Goal: Task Accomplishment & Management: Use online tool/utility

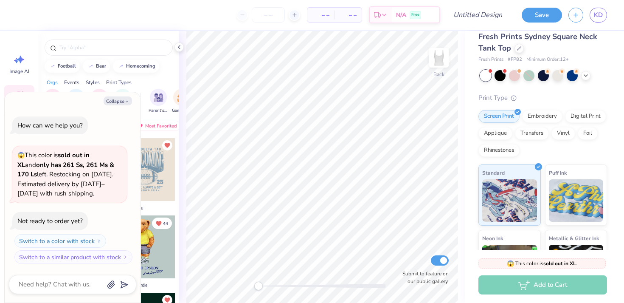
scroll to position [11, 0]
click at [512, 148] on div "Rhinestones" at bounding box center [498, 148] width 41 height 13
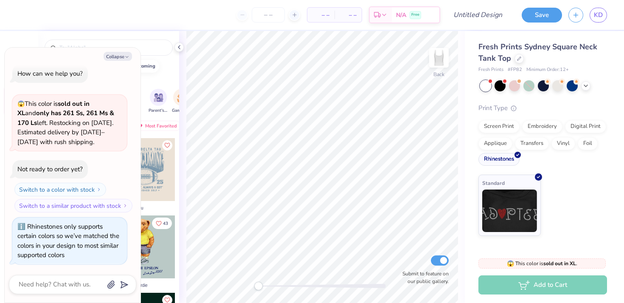
scroll to position [0, 0]
click at [119, 52] on button "Collapse" at bounding box center [118, 56] width 28 height 9
type textarea "x"
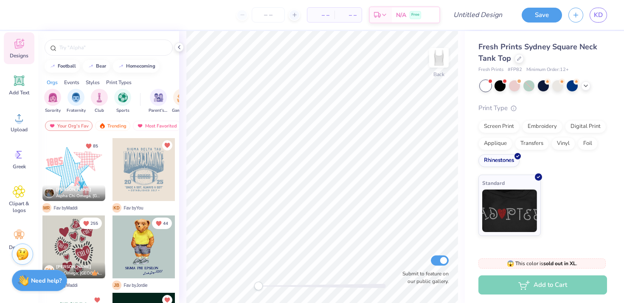
scroll to position [69, 0]
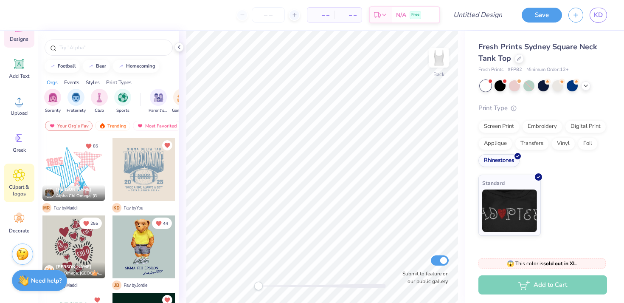
click at [21, 179] on icon at bounding box center [19, 175] width 12 height 13
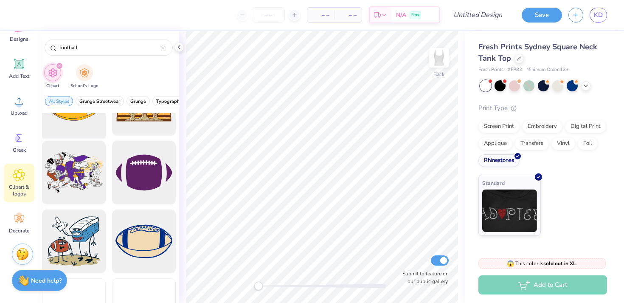
scroll to position [874, 0]
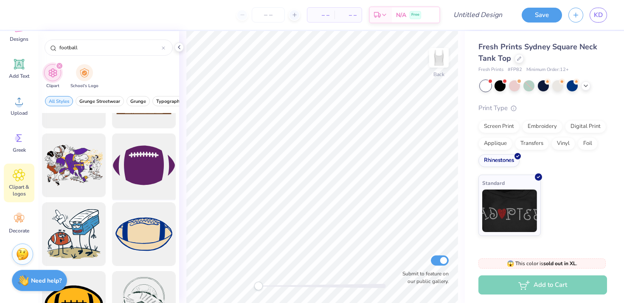
type input "football"
click at [133, 166] on div at bounding box center [144, 165] width 70 height 70
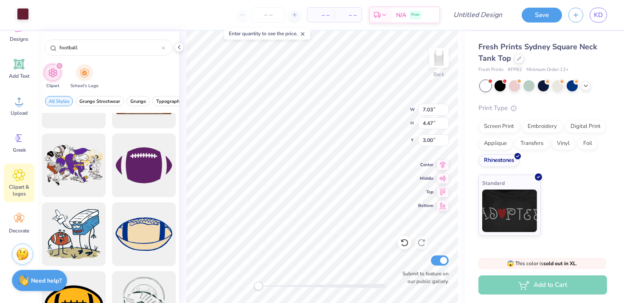
click at [24, 12] on div at bounding box center [23, 14] width 12 height 12
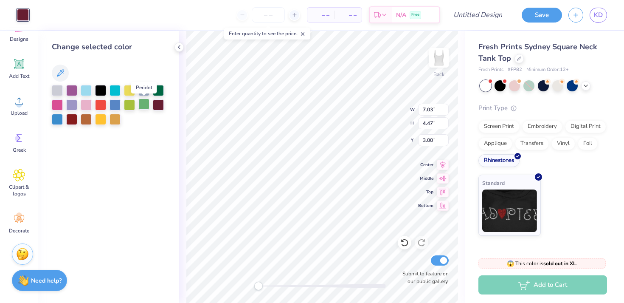
click at [143, 105] on div at bounding box center [143, 103] width 11 height 11
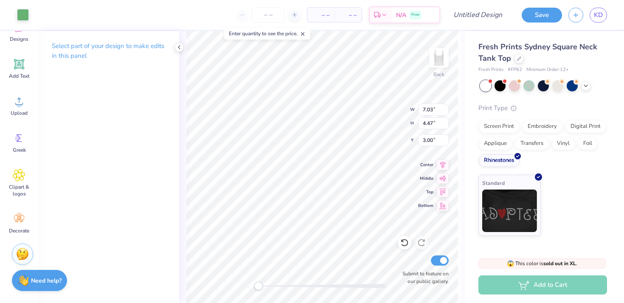
type input "4.19"
type input "2.67"
type input "0.76"
click at [112, 121] on div "Select part of your design to make edits in this panel" at bounding box center [108, 167] width 141 height 272
click at [24, 70] on icon at bounding box center [19, 64] width 13 height 13
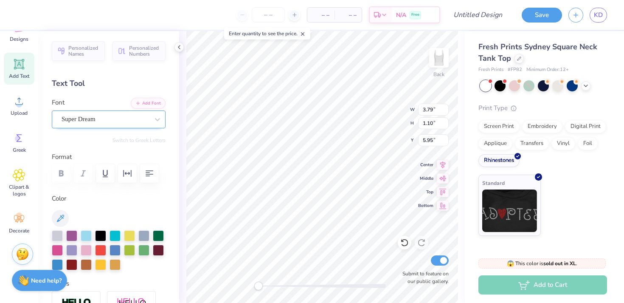
click at [100, 120] on div "Super Dream" at bounding box center [105, 118] width 89 height 13
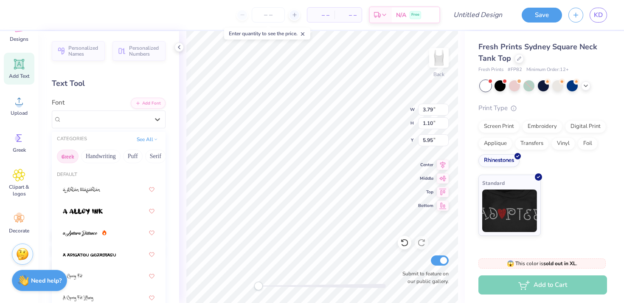
click at [74, 152] on button "Greek" at bounding box center [68, 156] width 22 height 14
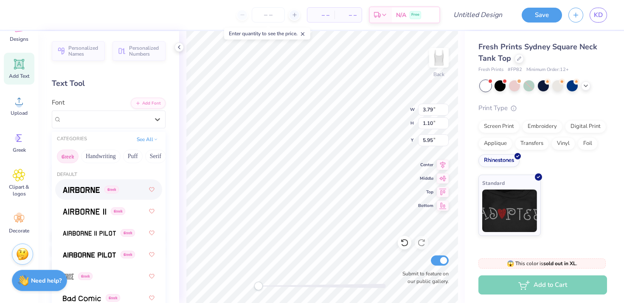
click at [83, 186] on span at bounding box center [81, 189] width 37 height 9
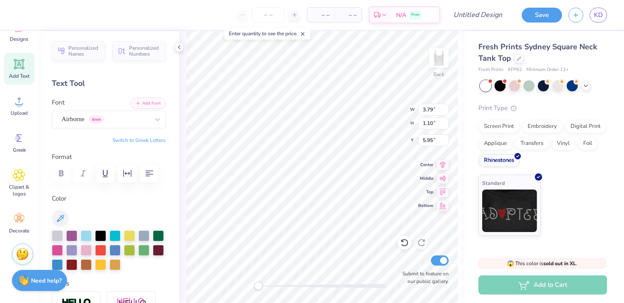
scroll to position [0, 0]
type textarea "SDT"
click at [128, 121] on div "Airborne Greek" at bounding box center [105, 118] width 89 height 13
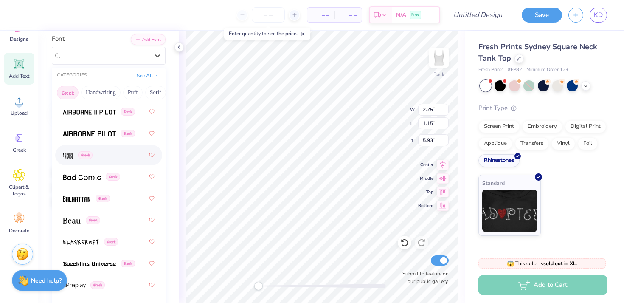
scroll to position [58, 0]
click at [70, 219] on img at bounding box center [72, 220] width 18 height 6
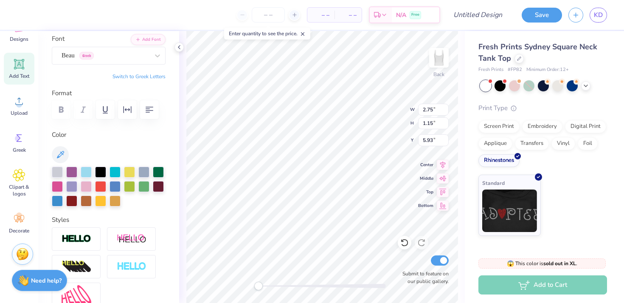
scroll to position [0, 0]
type textarea "S"
click at [130, 81] on div "Personalized Names Personalized Numbers Text Tool Add Font Font Beau Greek Swit…" at bounding box center [108, 167] width 141 height 272
click at [130, 79] on button "Switch to Greek Letters" at bounding box center [138, 76] width 53 height 7
type textarea "ΣΔΤ"
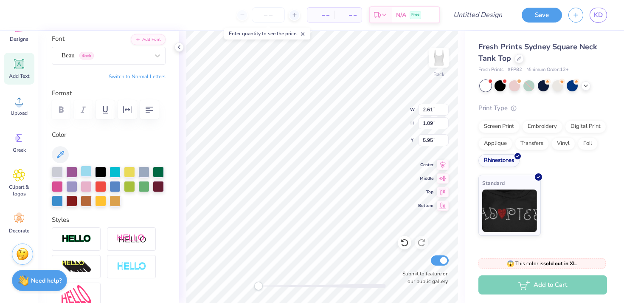
click at [86, 166] on div at bounding box center [86, 171] width 11 height 11
type input "1.80"
type input "0.75"
type input "2.45"
click at [96, 59] on div "Beau Greek" at bounding box center [105, 55] width 89 height 13
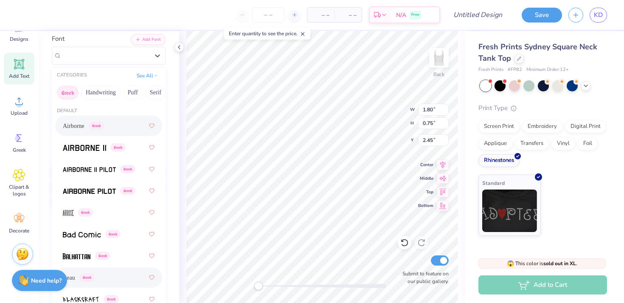
click at [84, 128] on span "Airborne" at bounding box center [74, 125] width 22 height 9
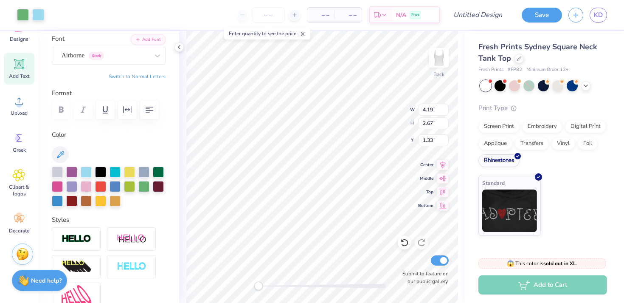
type input "2.71"
type input "1.73"
type input "3.61"
type input "2.30"
type input "1.82"
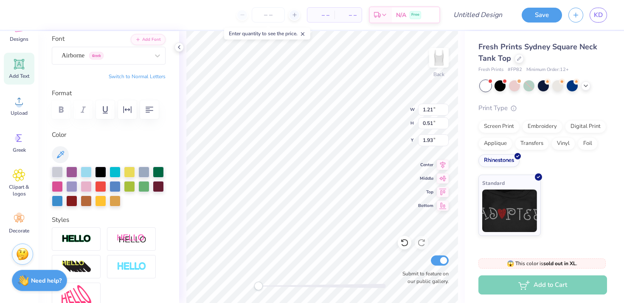
type input "0.77"
click at [183, 48] on div at bounding box center [178, 46] width 9 height 9
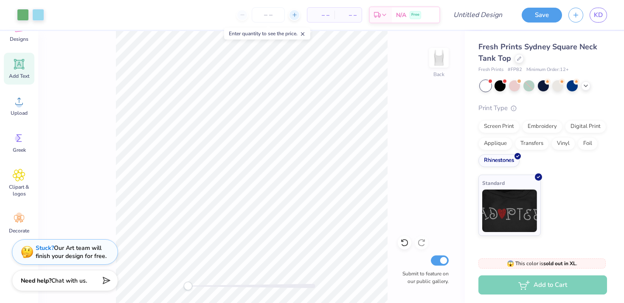
click at [293, 17] on icon at bounding box center [295, 15] width 6 height 6
type input "12"
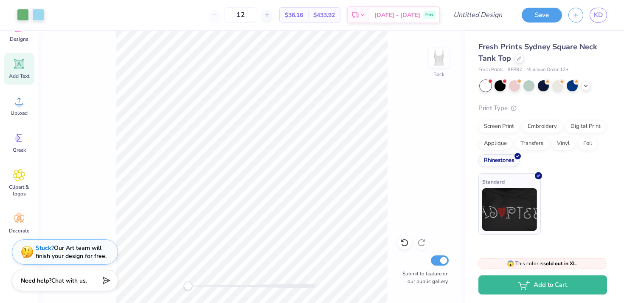
click at [520, 187] on div "Standard" at bounding box center [509, 203] width 62 height 61
click at [13, 220] on icon at bounding box center [19, 218] width 13 height 13
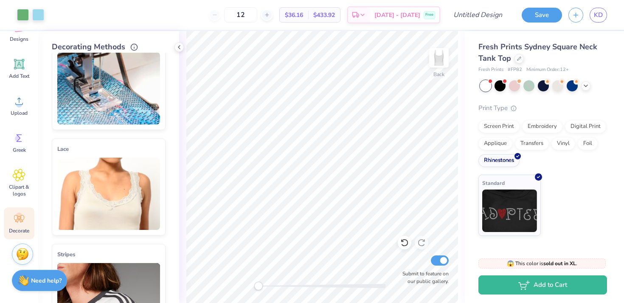
scroll to position [29, 0]
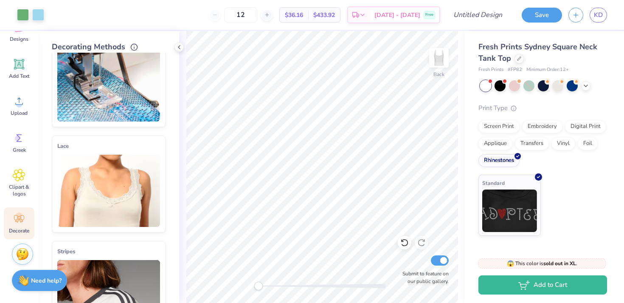
click at [70, 163] on img at bounding box center [108, 191] width 103 height 72
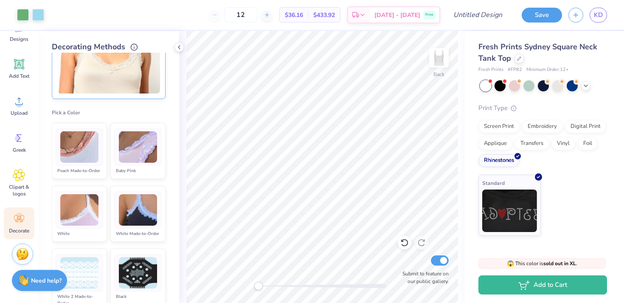
scroll to position [160, 0]
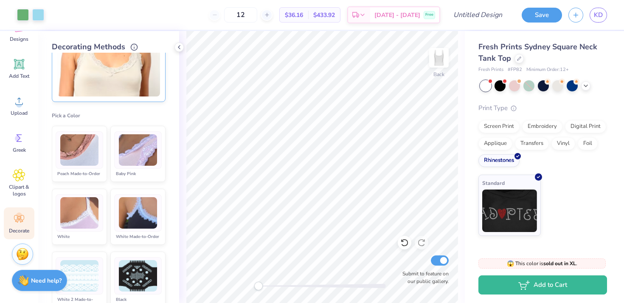
click at [98, 210] on img at bounding box center [79, 213] width 38 height 32
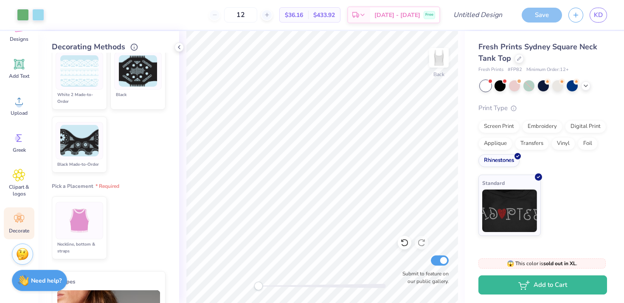
scroll to position [366, 0]
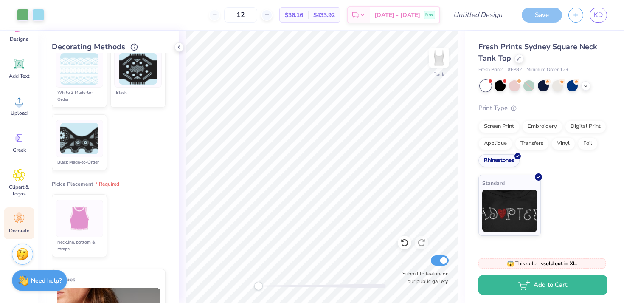
click at [102, 225] on div at bounding box center [80, 218] width 48 height 37
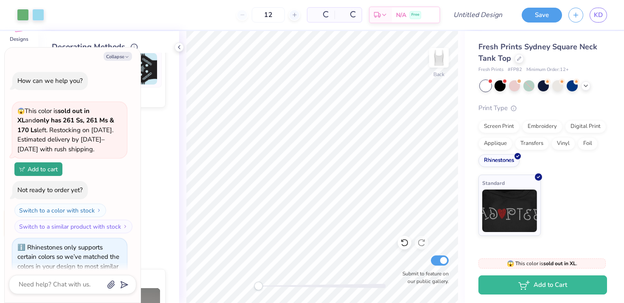
scroll to position [82, 0]
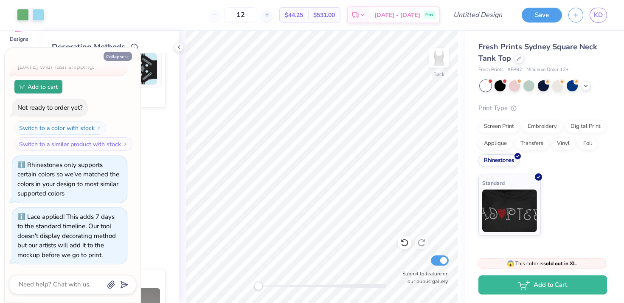
click at [124, 58] on icon "button" at bounding box center [126, 56] width 5 height 5
type textarea "x"
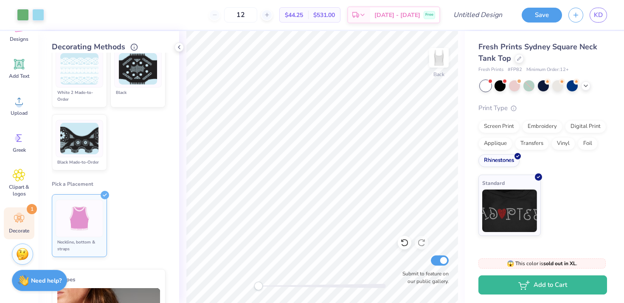
click at [97, 208] on div at bounding box center [80, 218] width 48 height 37
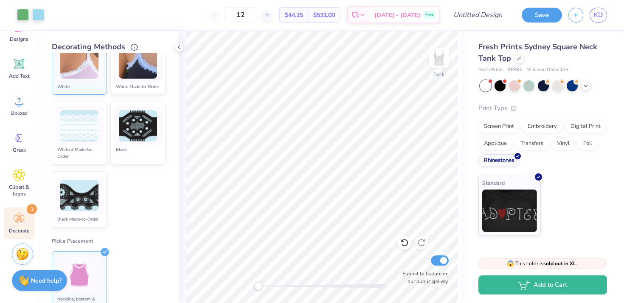
scroll to position [0, 0]
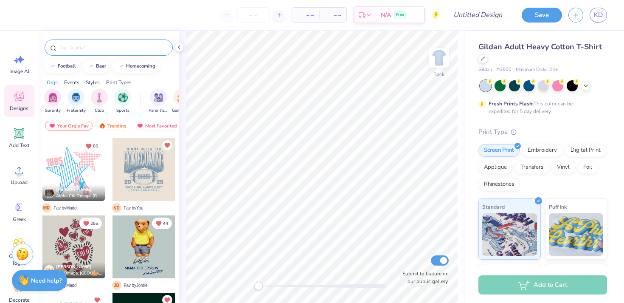
click at [89, 49] on input "text" at bounding box center [113, 47] width 109 height 8
type input "football"
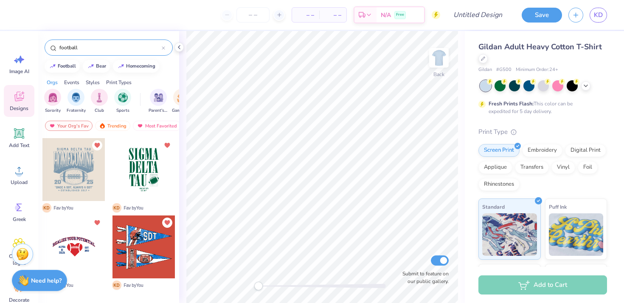
click at [167, 176] on div at bounding box center [143, 169] width 63 height 63
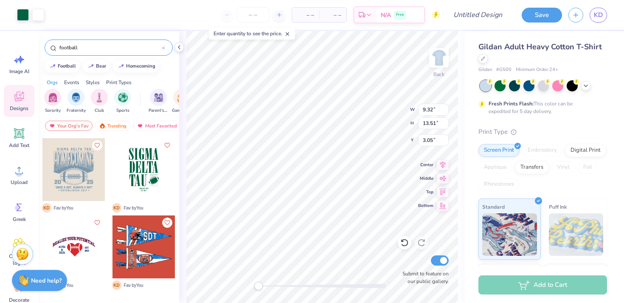
type input "9.32"
type input "13.51"
type input "3.05"
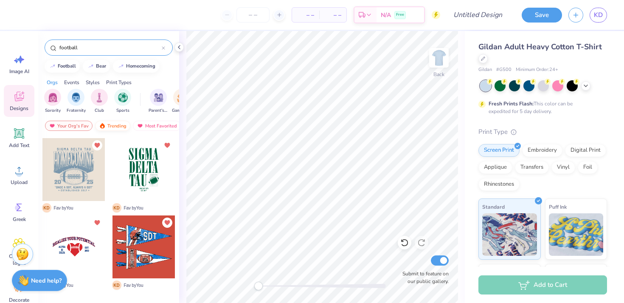
click at [120, 123] on div "Trending" at bounding box center [112, 126] width 35 height 10
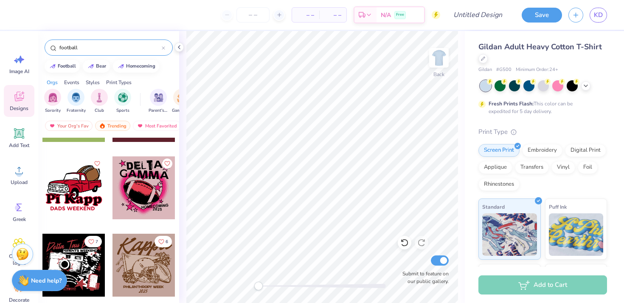
scroll to position [1454, 0]
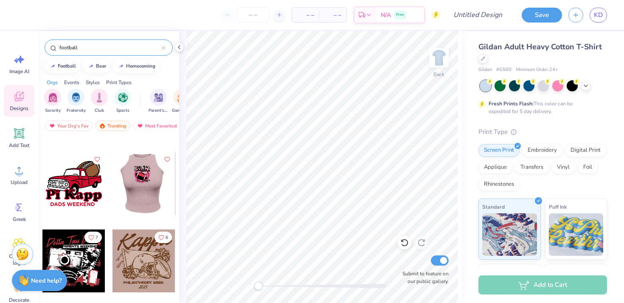
click at [143, 195] on div at bounding box center [143, 183] width 63 height 63
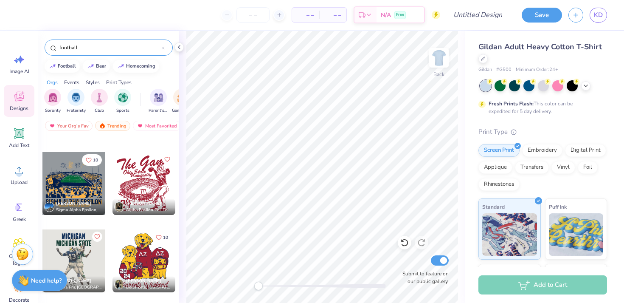
scroll to position [1607, 0]
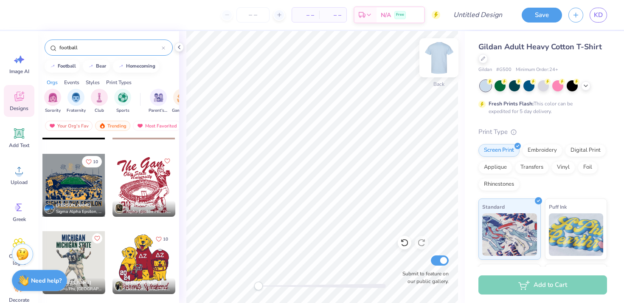
click at [439, 62] on img at bounding box center [439, 58] width 34 height 34
click at [72, 174] on div at bounding box center [73, 185] width 63 height 63
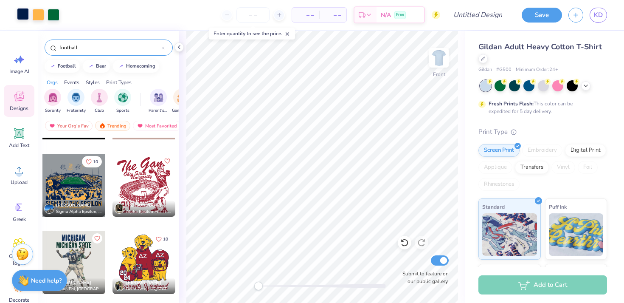
click at [22, 12] on div at bounding box center [23, 14] width 12 height 12
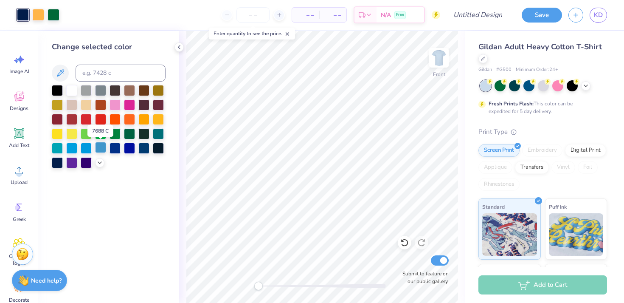
click at [102, 148] on div at bounding box center [100, 147] width 11 height 11
click at [42, 14] on div at bounding box center [38, 14] width 12 height 12
click at [126, 132] on div at bounding box center [129, 132] width 11 height 11
click at [147, 191] on div "Change selected color" at bounding box center [108, 167] width 141 height 272
click at [53, 15] on div at bounding box center [54, 14] width 12 height 12
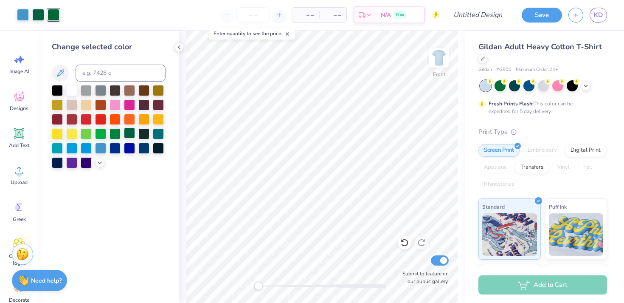
click at [127, 132] on div at bounding box center [129, 132] width 11 height 11
click at [140, 197] on div "Change selected color" at bounding box center [108, 167] width 141 height 272
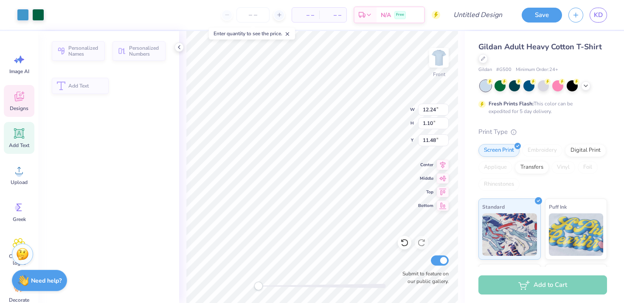
type input "12.24"
type input "1.10"
type input "11.48"
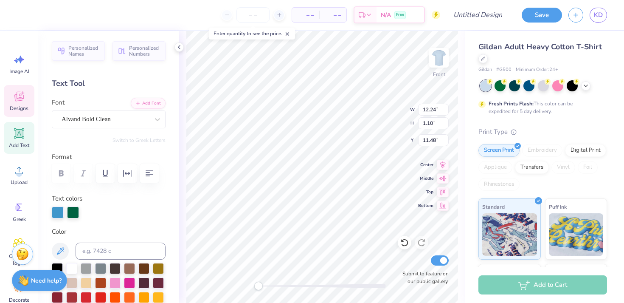
type textarea "SIGMA Delta Tau"
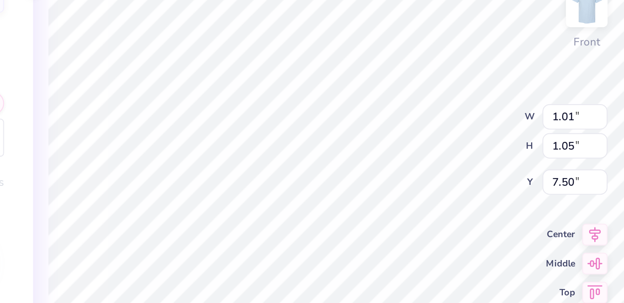
type input "1.01"
type input "1.05"
type input "7.50"
type textarea "SDT"
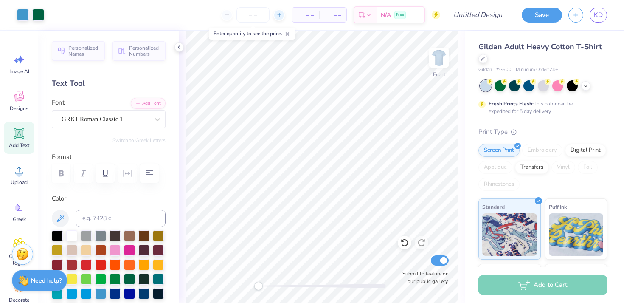
click at [283, 17] on div at bounding box center [278, 14] width 11 height 11
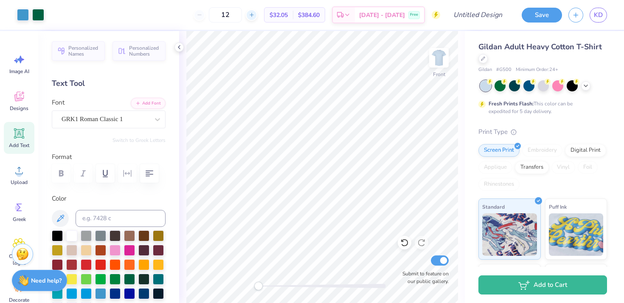
click at [255, 17] on icon at bounding box center [252, 15] width 6 height 6
click at [257, 19] on div at bounding box center [251, 14] width 11 height 11
type input "15"
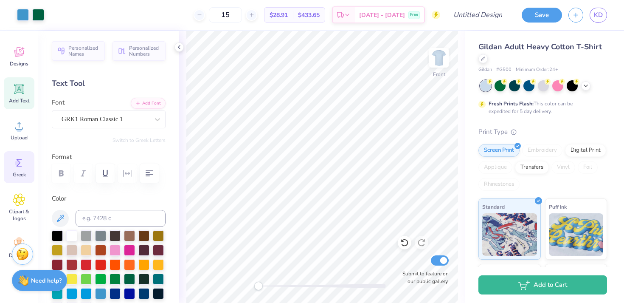
scroll to position [45, 0]
click at [21, 49] on icon at bounding box center [18, 52] width 9 height 10
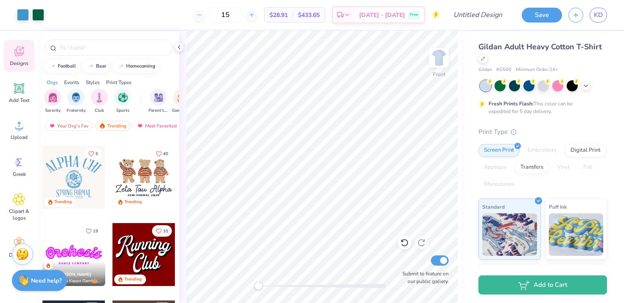
scroll to position [373, 0]
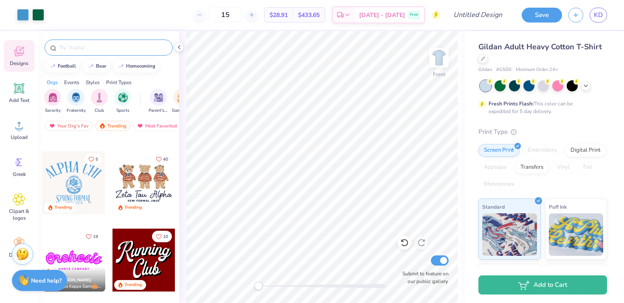
click at [117, 45] on input "text" at bounding box center [113, 47] width 109 height 8
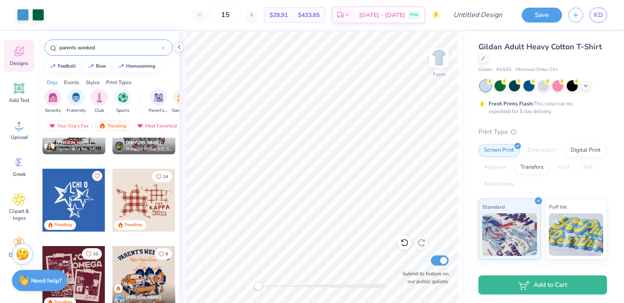
scroll to position [204, 0]
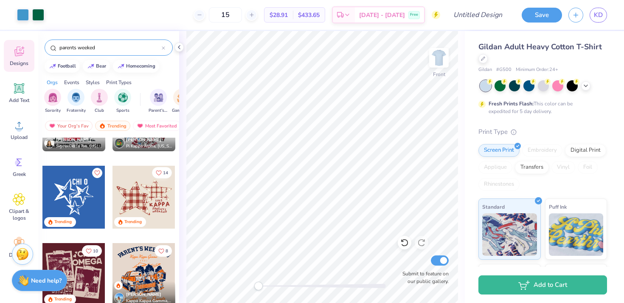
type input "parents weeked"
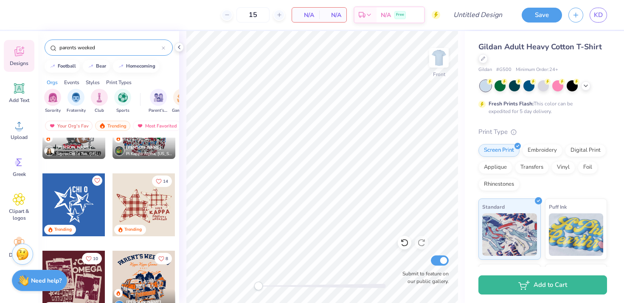
scroll to position [196, 0]
click at [85, 208] on div at bounding box center [73, 205] width 63 height 63
click at [438, 59] on img at bounding box center [439, 58] width 34 height 34
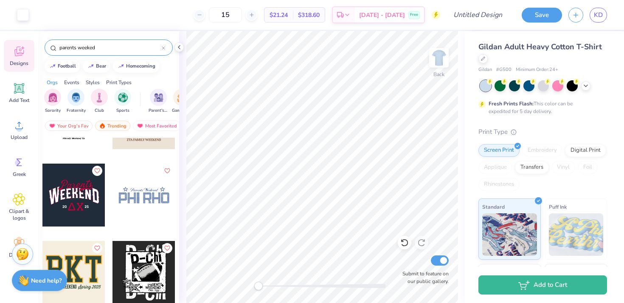
scroll to position [1133, 0]
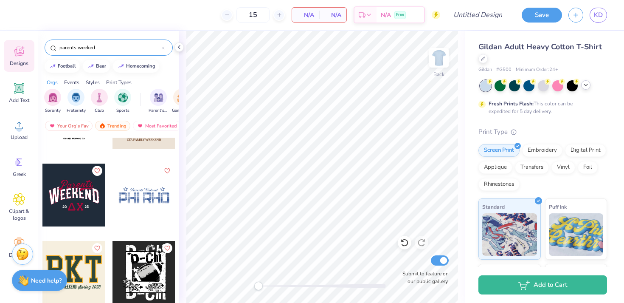
click at [586, 80] on div at bounding box center [585, 84] width 9 height 9
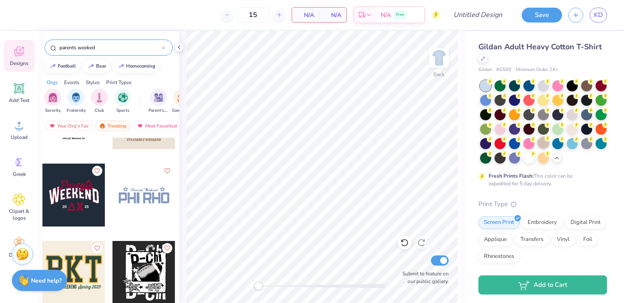
click at [529, 83] on div at bounding box center [528, 85] width 11 height 11
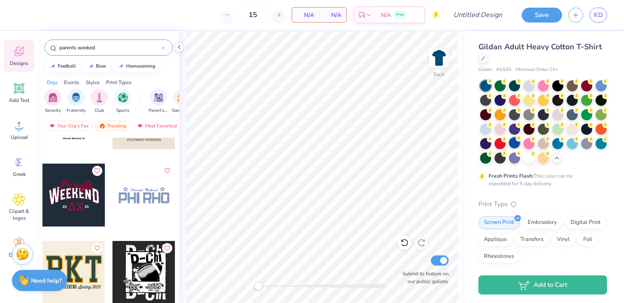
click at [516, 144] on div at bounding box center [514, 142] width 11 height 11
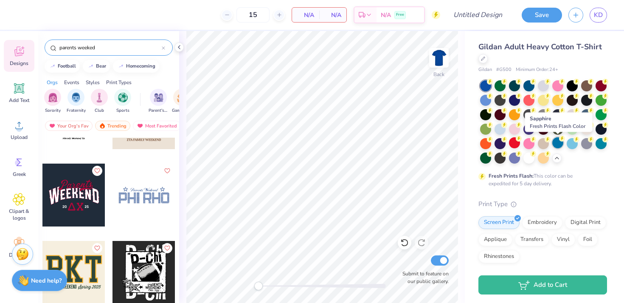
click at [558, 144] on div at bounding box center [557, 142] width 11 height 11
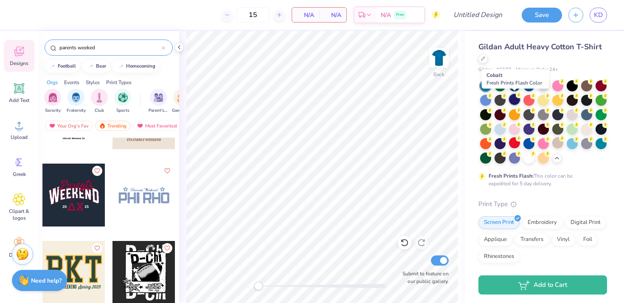
click at [516, 100] on div at bounding box center [514, 99] width 11 height 11
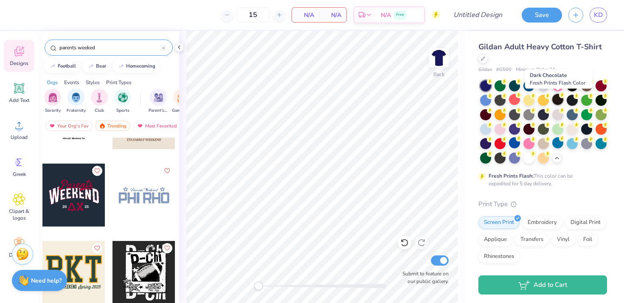
click at [560, 102] on div at bounding box center [557, 99] width 11 height 11
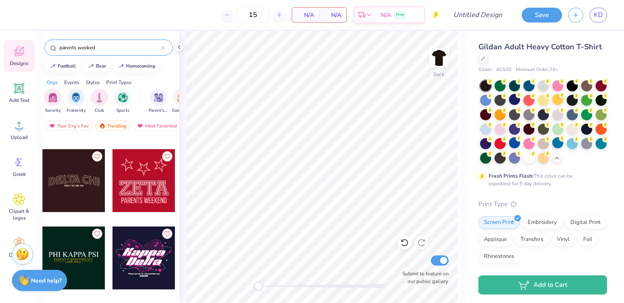
scroll to position [3785, 0]
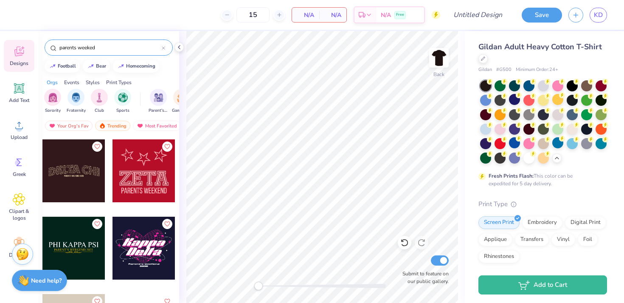
click at [82, 180] on div at bounding box center [73, 170] width 63 height 63
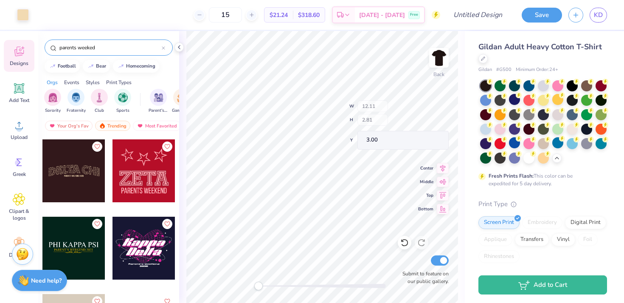
type input "2.68"
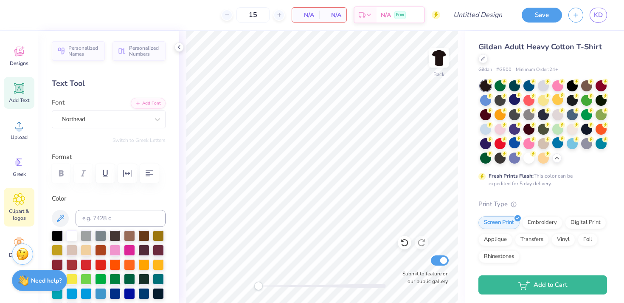
click at [16, 199] on icon at bounding box center [19, 199] width 12 height 13
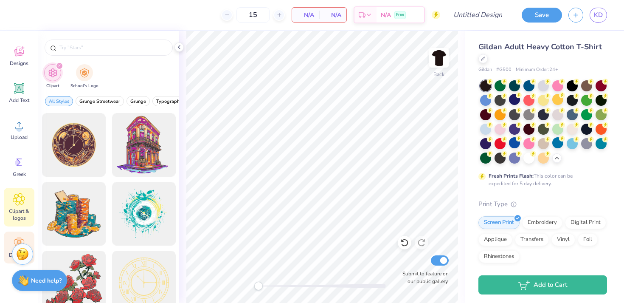
click at [18, 235] on div "Decorate" at bounding box center [19, 247] width 31 height 32
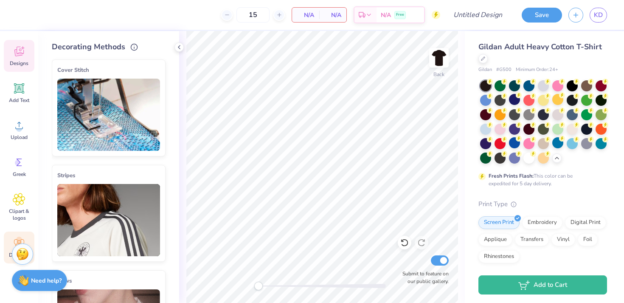
click at [22, 51] on icon at bounding box center [19, 51] width 13 height 13
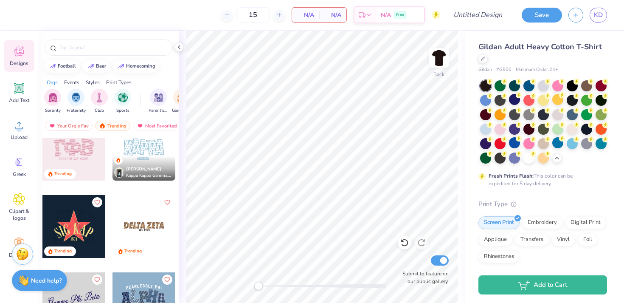
scroll to position [2271, 0]
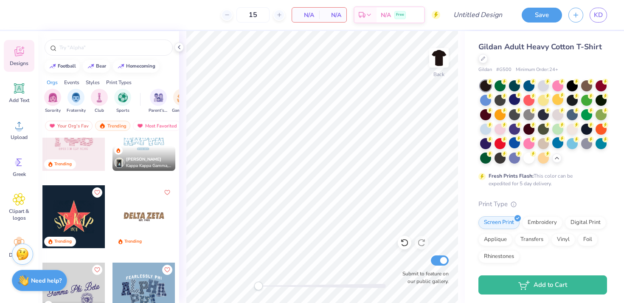
click at [65, 213] on div at bounding box center [73, 216] width 63 height 63
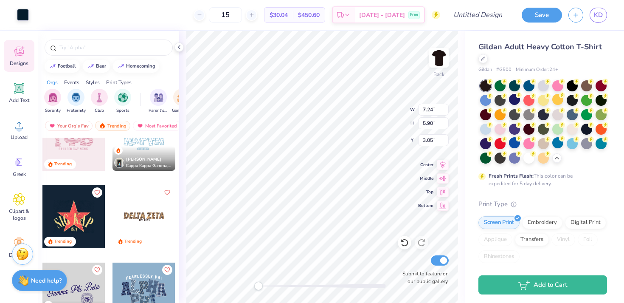
type input "7.01"
type input "2.81"
type input "12.10"
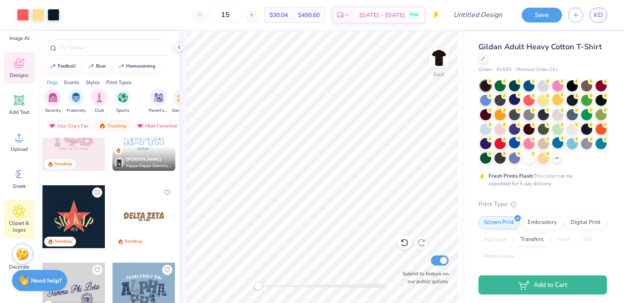
scroll to position [0, 0]
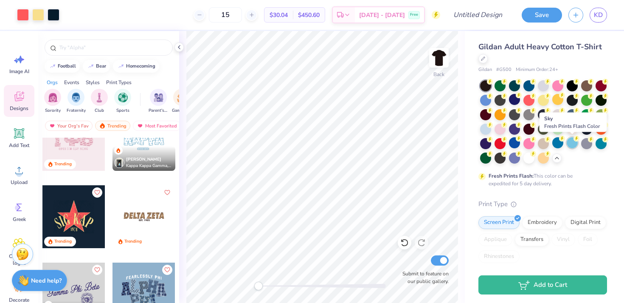
click at [571, 143] on div at bounding box center [572, 142] width 11 height 11
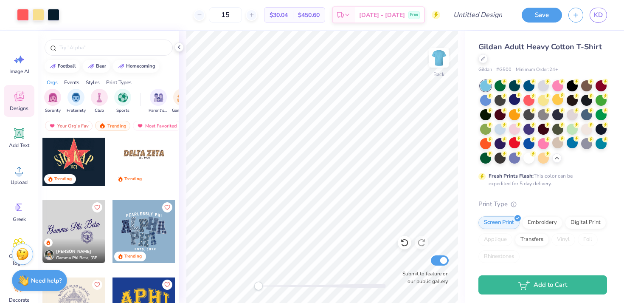
scroll to position [2334, 0]
type input "3.42"
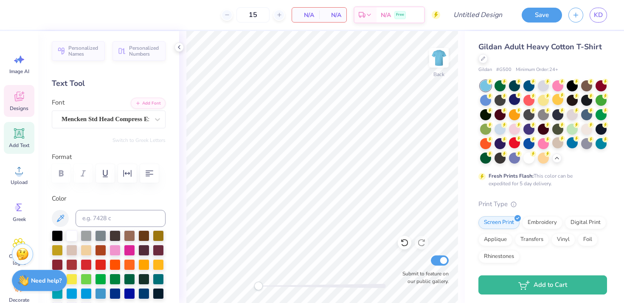
click at [15, 101] on icon at bounding box center [19, 96] width 13 height 13
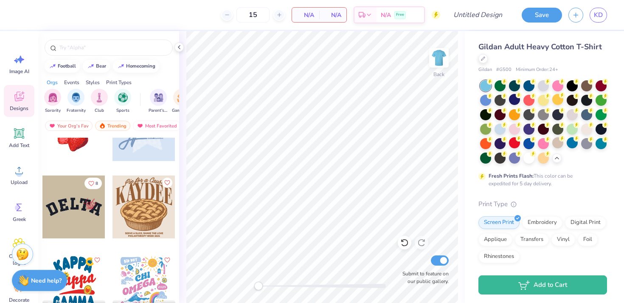
scroll to position [5450, 0]
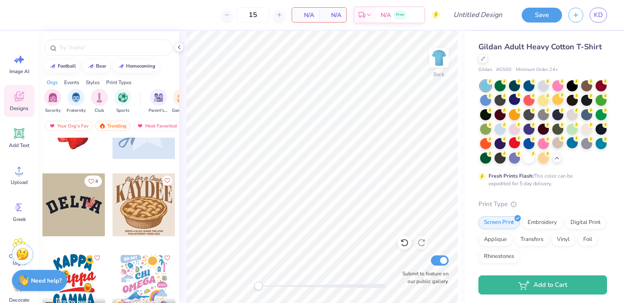
click at [96, 227] on div at bounding box center [73, 204] width 63 height 63
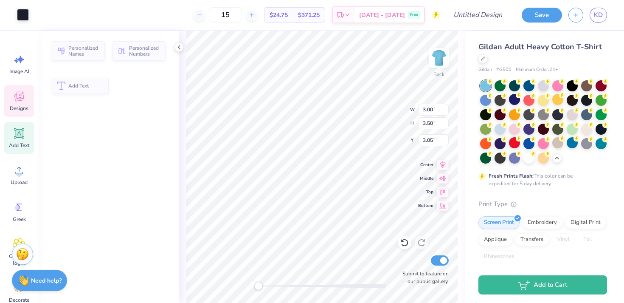
type input "3.00"
type input "3.50"
type input "3.05"
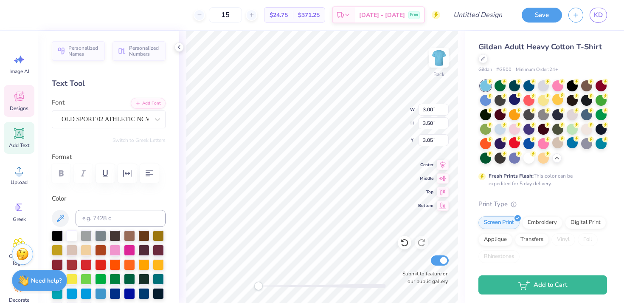
type input "2.24"
type input "3.19"
type input "3.00"
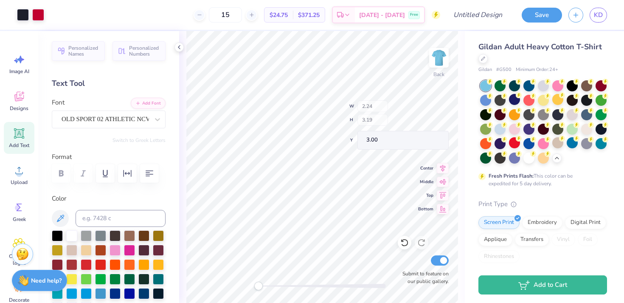
type input "15.00"
type input "4.90"
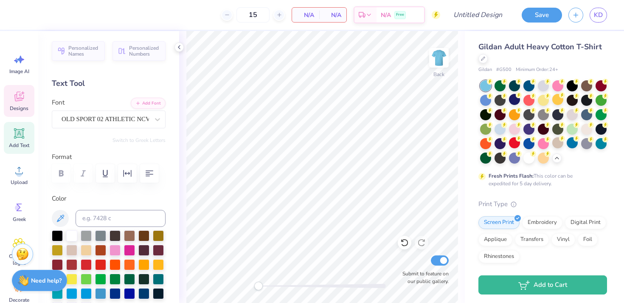
click at [16, 104] on div "Designs" at bounding box center [19, 101] width 31 height 32
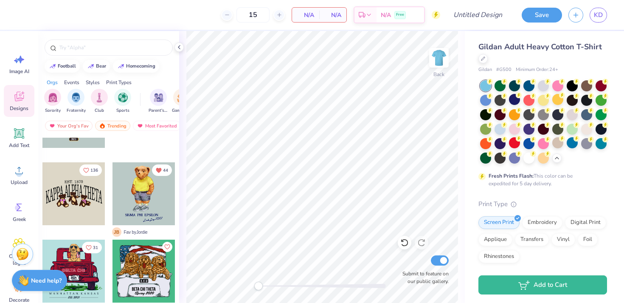
scroll to position [6872, 0]
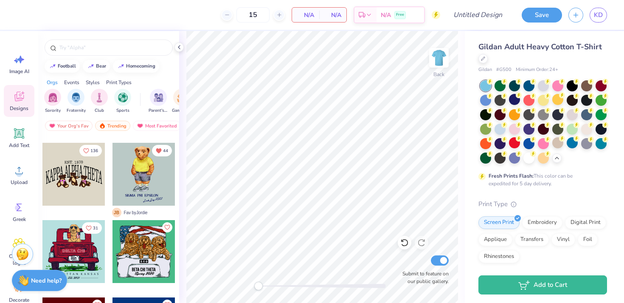
click at [85, 172] on div at bounding box center [73, 174] width 63 height 63
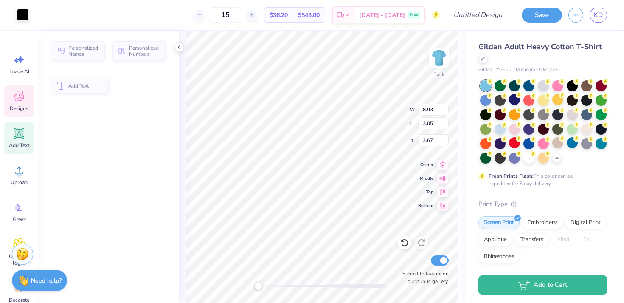
type input "3.05"
type input "3.67"
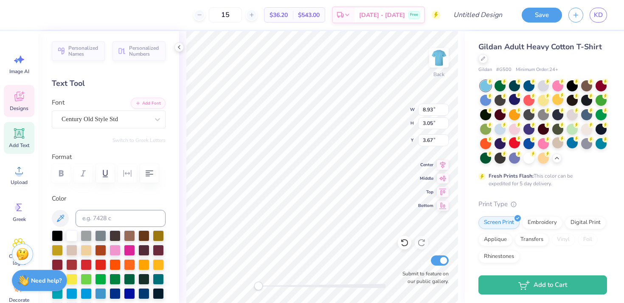
scroll to position [0, 0]
type textarea "S"
type textarea "SIGMA DELTA TAU"
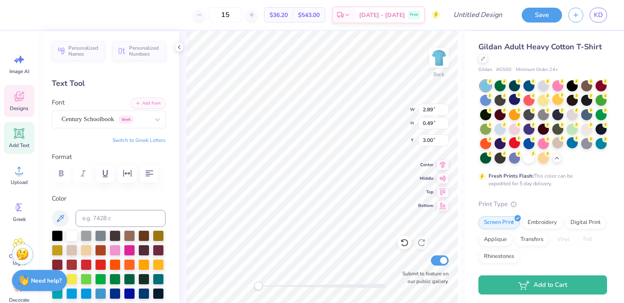
type textarea "EST. 1917"
click at [171, 141] on div "Personalized Names Personalized Numbers Text Tool Add Font Font Century Schoolb…" at bounding box center [108, 167] width 141 height 272
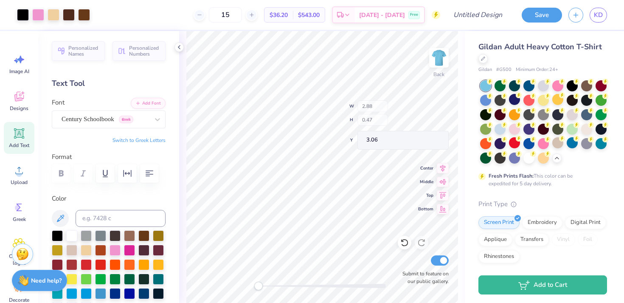
type input "2.88"
type input "0.47"
type input "3.06"
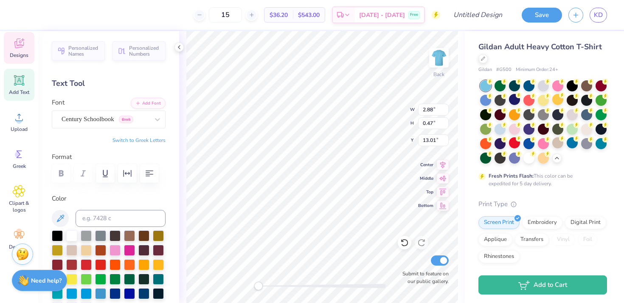
scroll to position [0, 0]
type textarea "P"
type textarea "PARENTS WEEKEND"
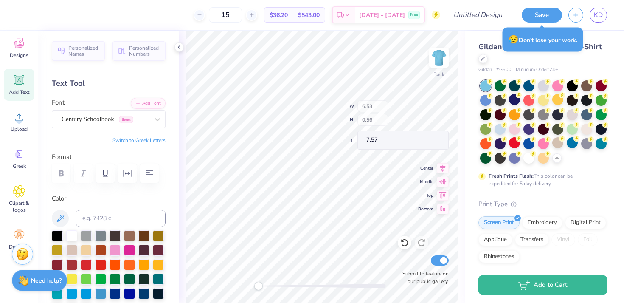
type input "5.13"
type input "0.44"
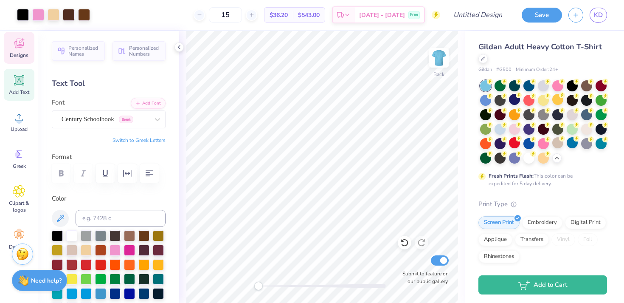
click at [19, 59] on div "Designs" at bounding box center [19, 48] width 31 height 32
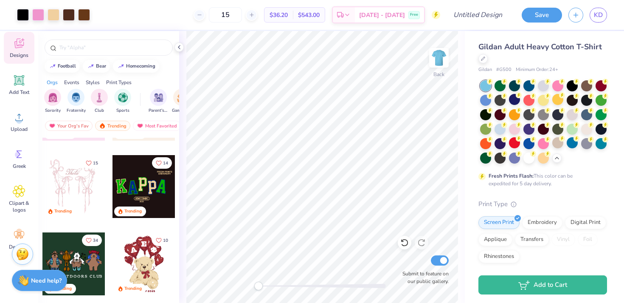
scroll to position [217, 0]
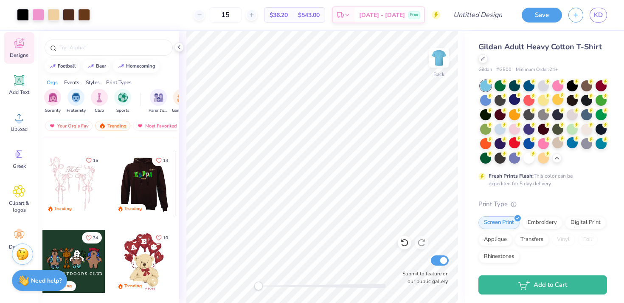
click at [112, 182] on div at bounding box center [81, 183] width 63 height 63
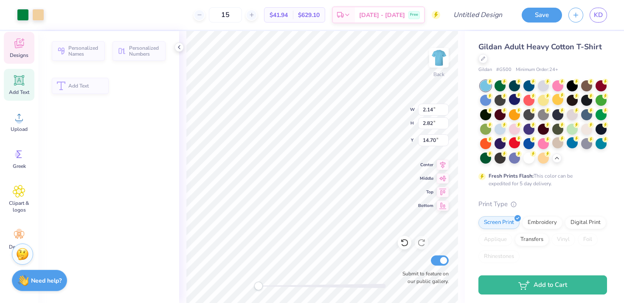
type input "2.14"
type input "2.82"
type input "14.70"
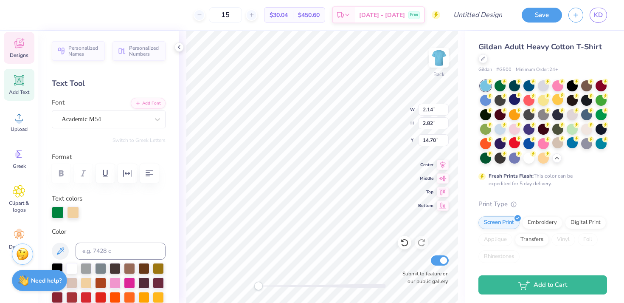
type textarea "S"
type textarea "D"
type textarea "T"
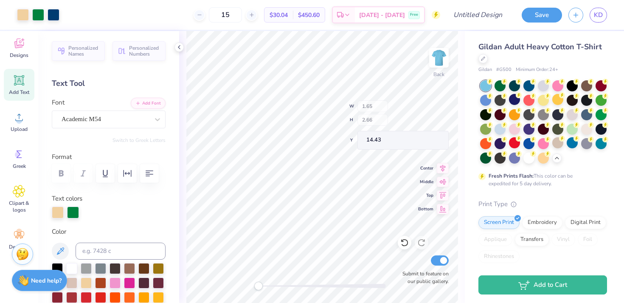
type input "1.65"
type input "2.66"
type input "14.43"
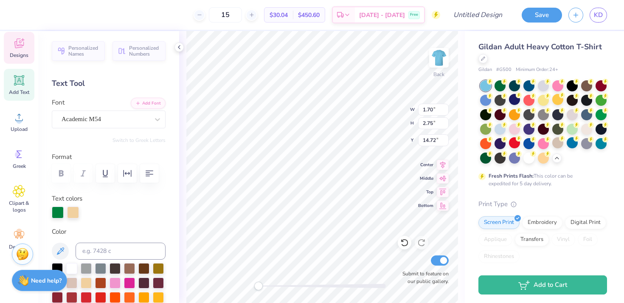
type input "1.84"
type input "2.73"
type input "15.01"
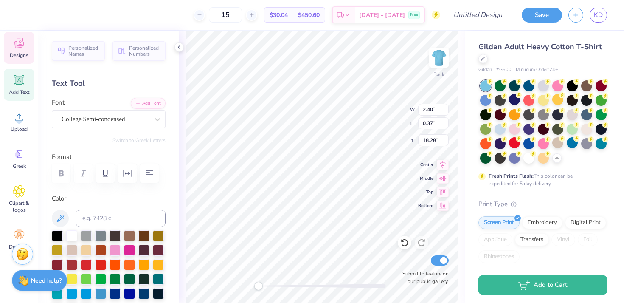
type input "1.70"
type input "2.75"
type input "3.00"
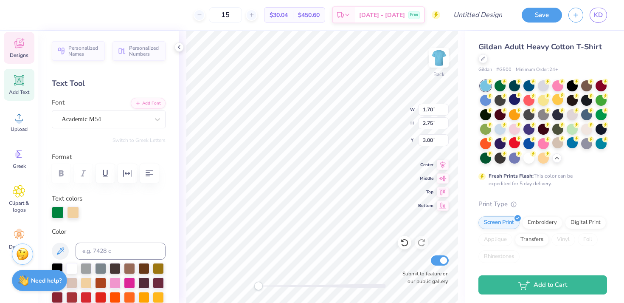
type input "1.84"
type input "2.73"
type input "5.75"
type input "1.87"
type input "2.83"
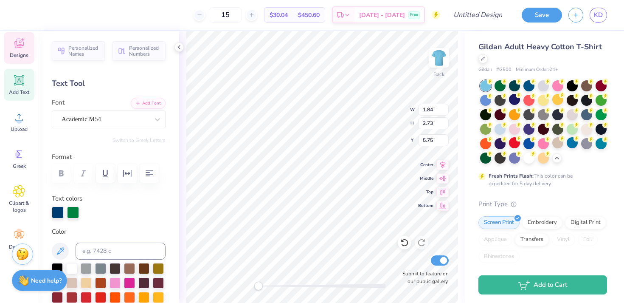
type input "8.90"
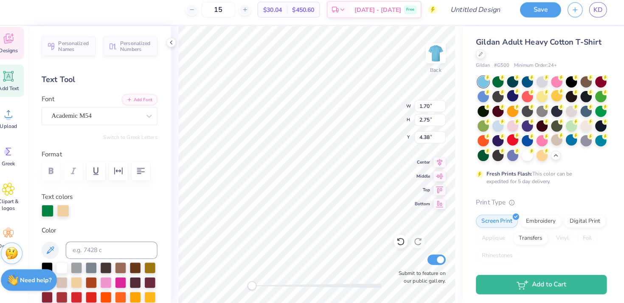
scroll to position [0, 0]
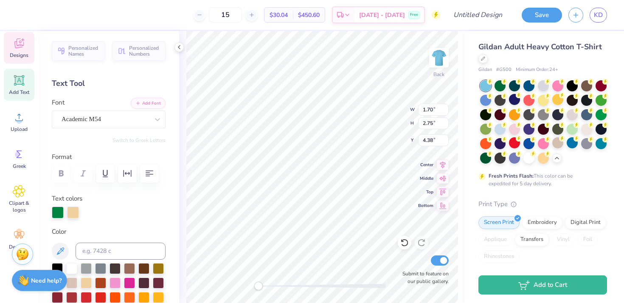
type input "1.84"
type input "2.73"
type input "5.06"
type input "1.87"
type input "2.83"
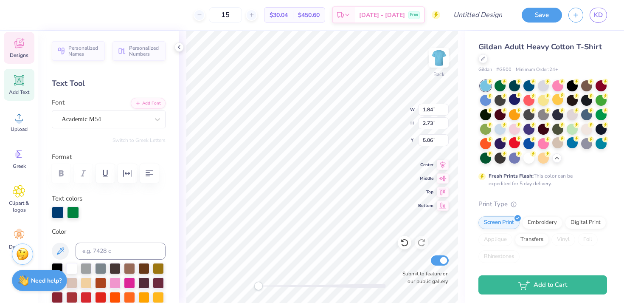
type input "3.64"
type input "1.54"
type input "4.43"
type input "1.74"
type input "2.68"
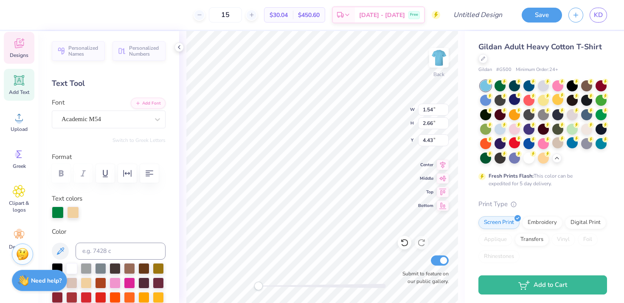
type input "5.07"
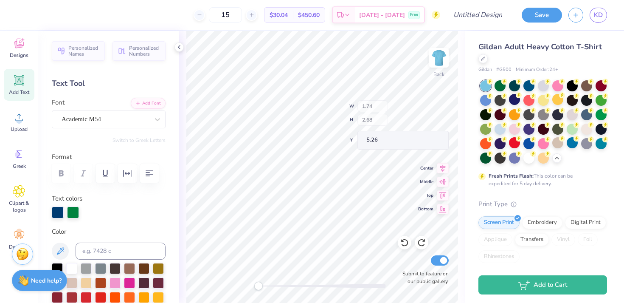
type input "5.07"
type input "12.13"
type input "11.92"
type input "0.91"
type input "2.19"
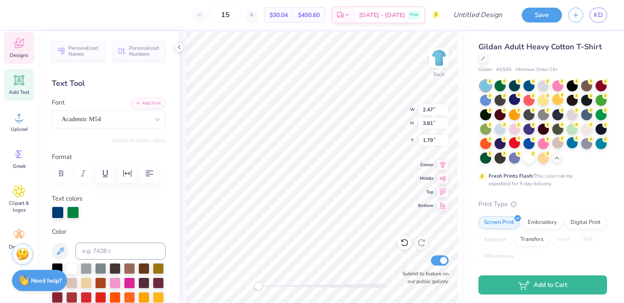
type input "3.79"
type input "0.91"
type input "2.53"
type input "3.78"
type input "9.04"
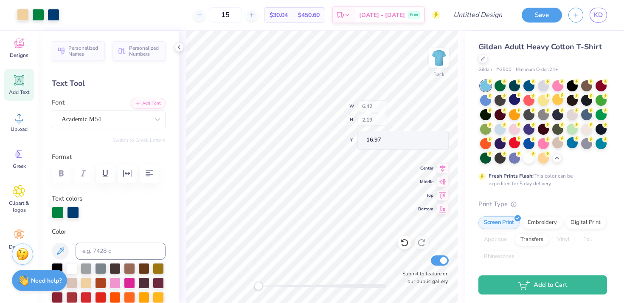
type input "6.42"
type input "2.19"
type input "16.97"
type input "4.41"
click at [22, 53] on span "Designs" at bounding box center [19, 55] width 19 height 7
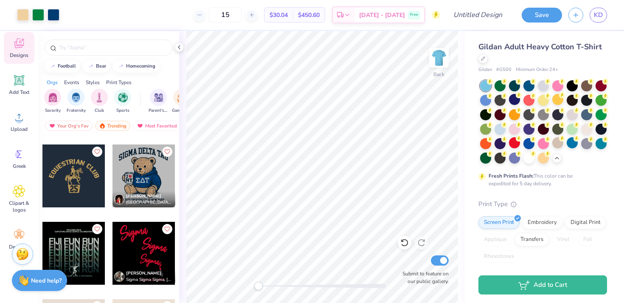
scroll to position [8180, 0]
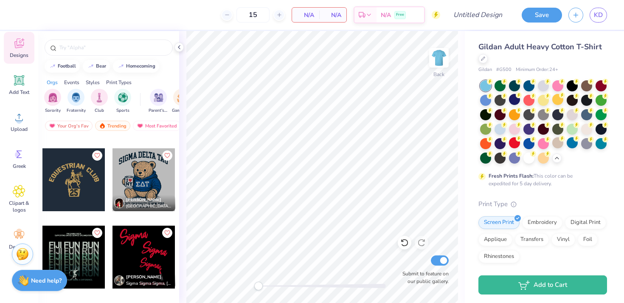
click at [155, 172] on div at bounding box center [143, 179] width 63 height 63
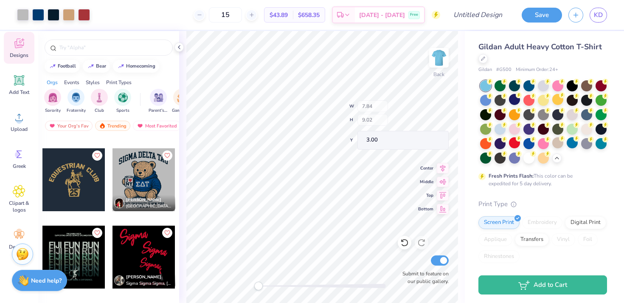
type input "7.84"
type input "9.02"
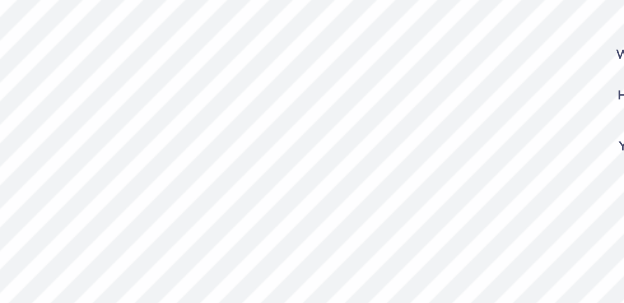
type input "1.06"
type input "0.59"
type input "7.88"
type textarea "TU"
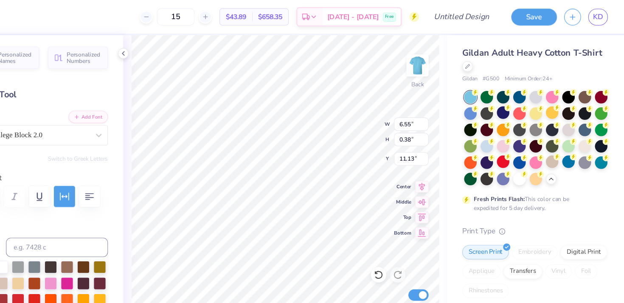
scroll to position [0, 0]
type textarea "parents weekend 2025"
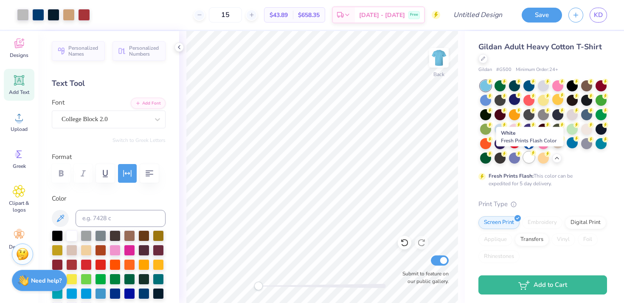
click at [530, 156] on div at bounding box center [528, 157] width 11 height 11
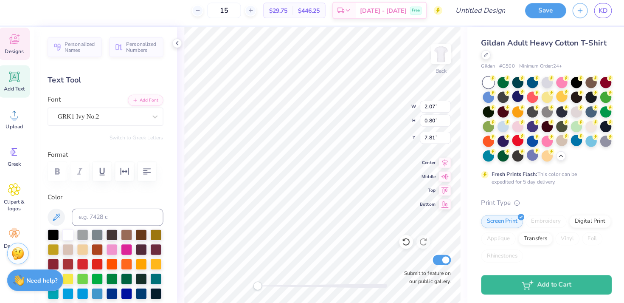
scroll to position [0, 0]
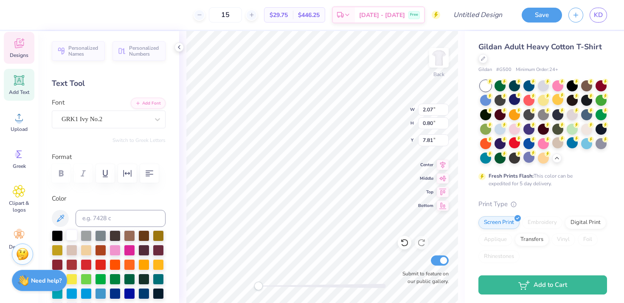
click at [70, 234] on div at bounding box center [71, 234] width 11 height 11
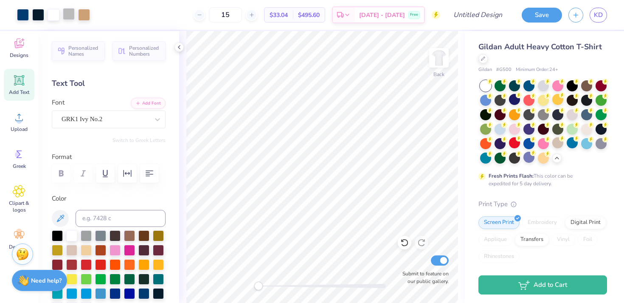
click at [71, 16] on div at bounding box center [69, 14] width 12 height 12
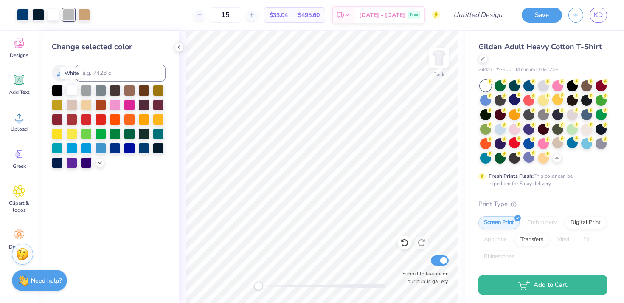
click at [70, 87] on div at bounding box center [71, 89] width 11 height 11
click at [141, 57] on div "Change selected color" at bounding box center [109, 104] width 114 height 127
click at [176, 57] on div "Change selected color" at bounding box center [108, 167] width 141 height 272
click at [72, 14] on div at bounding box center [69, 14] width 12 height 12
click at [141, 90] on div at bounding box center [143, 89] width 11 height 11
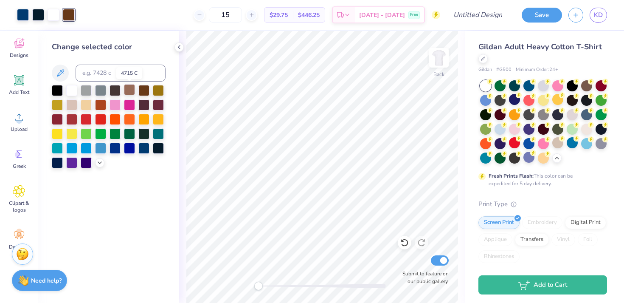
click at [129, 90] on div at bounding box center [129, 89] width 11 height 11
click at [100, 166] on div at bounding box center [99, 161] width 9 height 9
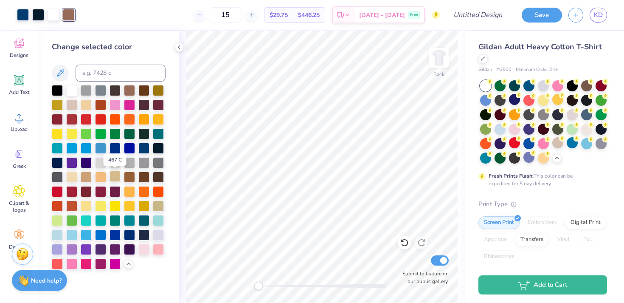
click at [116, 178] on div at bounding box center [115, 176] width 11 height 11
click at [125, 177] on div at bounding box center [129, 176] width 11 height 11
click at [183, 87] on div "Back Submit to feature on our public gallery." at bounding box center [322, 167] width 286 height 272
click at [68, 13] on div at bounding box center [69, 15] width 12 height 12
click at [58, 235] on div at bounding box center [57, 233] width 11 height 11
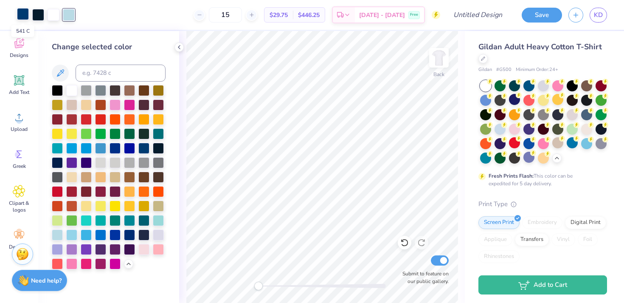
click at [20, 11] on div at bounding box center [23, 14] width 12 height 12
click at [134, 134] on div at bounding box center [129, 132] width 11 height 11
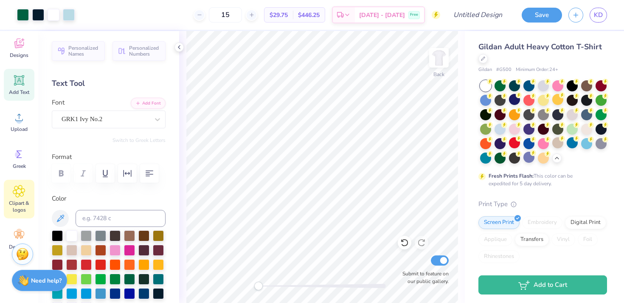
click at [17, 205] on span "Clipart & logos" at bounding box center [19, 207] width 28 height 14
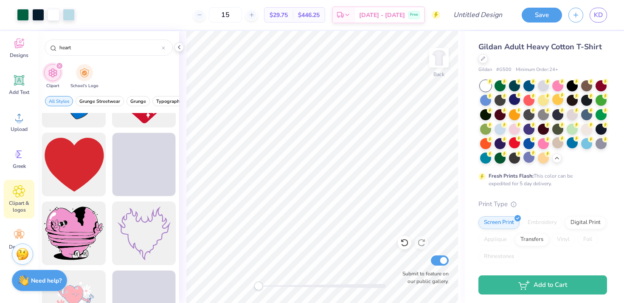
scroll to position [1385, 0]
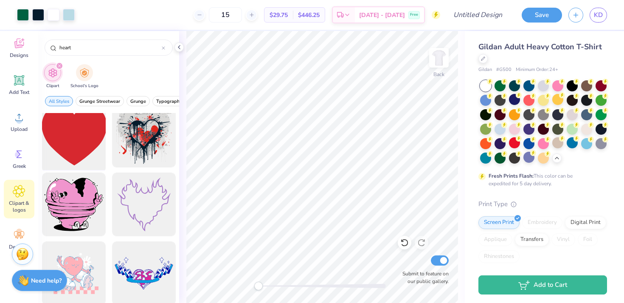
type input "heart"
click at [86, 136] on div at bounding box center [74, 136] width 70 height 70
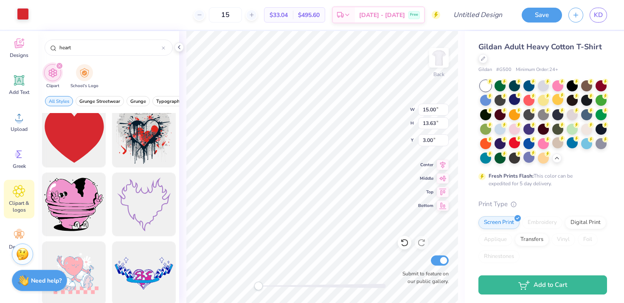
click at [24, 14] on div at bounding box center [23, 14] width 12 height 12
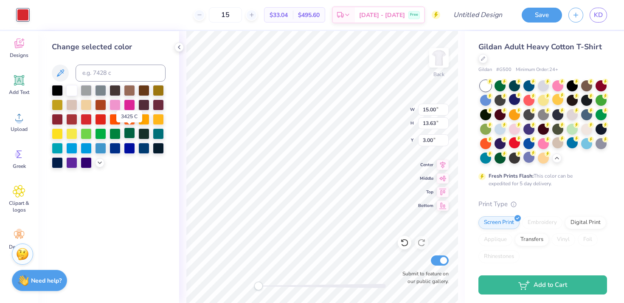
click at [132, 135] on div at bounding box center [129, 132] width 11 height 11
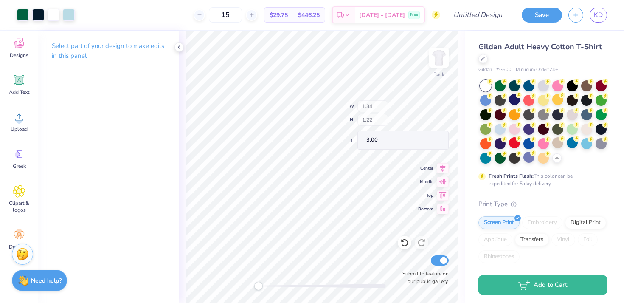
type input "1.34"
type input "1.22"
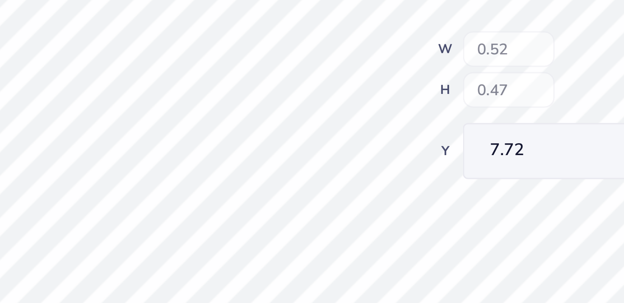
type input "0.52"
type input "0.47"
type input "7.72"
type input "0.81"
type input "0.73"
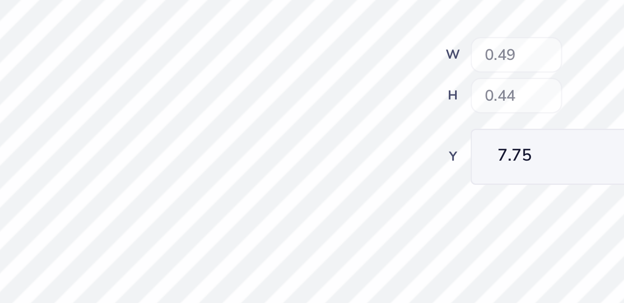
type input "0.49"
type input "0.44"
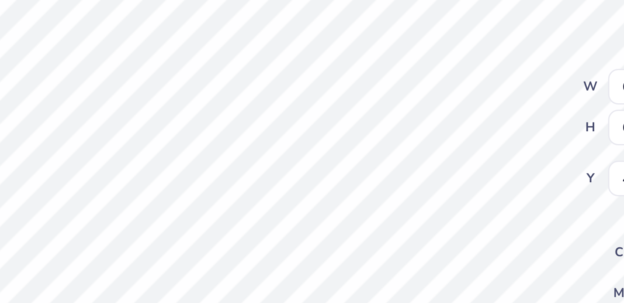
click at [371, 124] on div "Back W 6.27 6.27 " H 6.51 6.51 " Y 4.49 4.49 " Center Middle Top Bottom Submit …" at bounding box center [322, 167] width 286 height 272
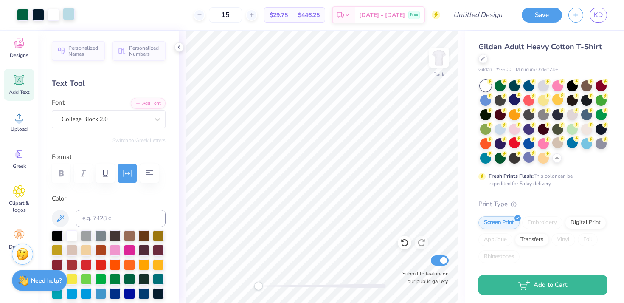
click at [67, 11] on div at bounding box center [69, 14] width 12 height 12
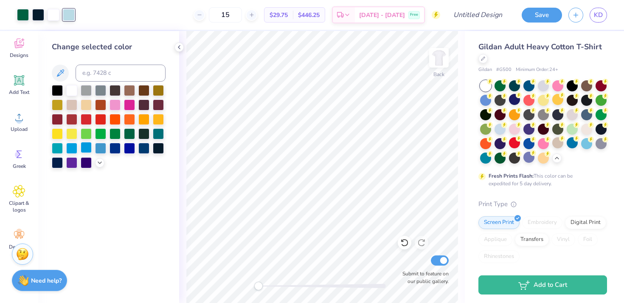
click at [89, 149] on div at bounding box center [86, 147] width 11 height 11
click at [100, 161] on icon at bounding box center [99, 161] width 7 height 7
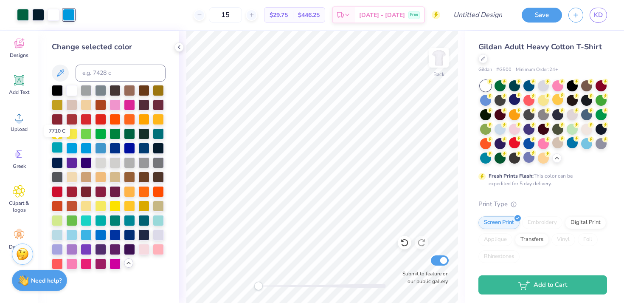
click at [60, 150] on div at bounding box center [57, 147] width 11 height 11
click at [74, 150] on div at bounding box center [71, 147] width 11 height 11
click at [72, 233] on div at bounding box center [71, 233] width 11 height 11
click at [84, 233] on div at bounding box center [86, 233] width 11 height 11
click at [178, 46] on polyline at bounding box center [179, 46] width 2 height 3
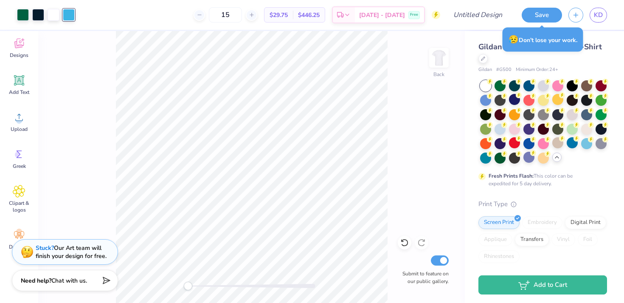
click at [556, 161] on div at bounding box center [556, 156] width 9 height 9
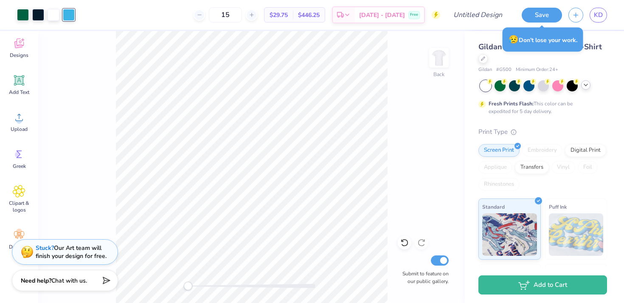
click at [586, 86] on polyline at bounding box center [585, 85] width 3 height 2
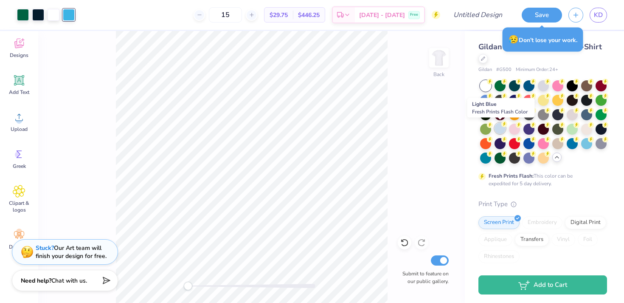
click at [503, 127] on div at bounding box center [500, 128] width 11 height 11
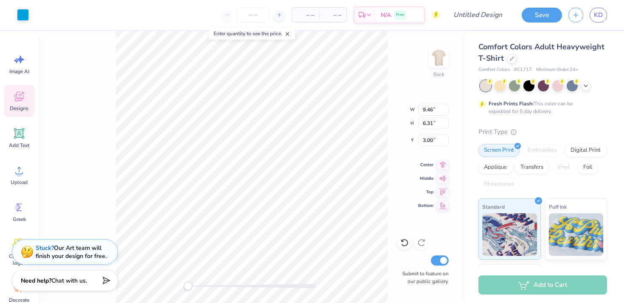
type input "0.42"
type input "0.48"
type input "7.09"
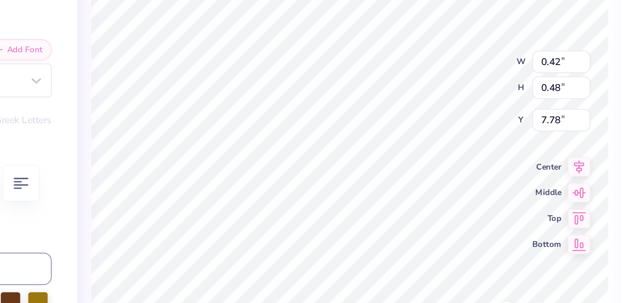
type textarea "5"
type input "0.62"
type input "4.09"
type textarea "s"
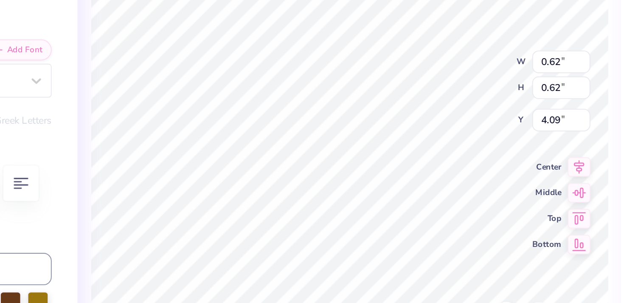
type input "5.02"
type textarea "K"
type textarea "D"
type input "0.36"
type input "0.41"
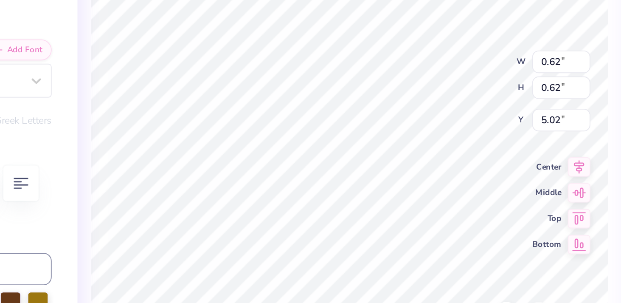
type input "4.25"
type input "0.14"
type input "0.16"
type input "4.28"
type input "0.36"
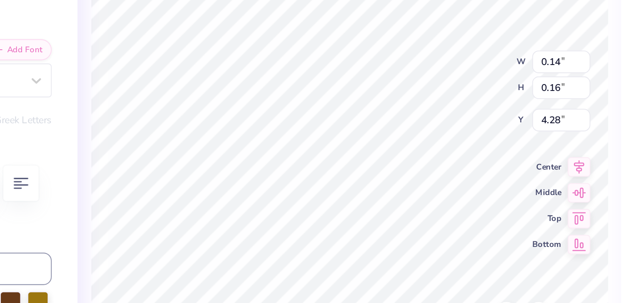
type input "0.41"
type input "4.25"
type input "0.55"
type input "0.63"
type input "4.27"
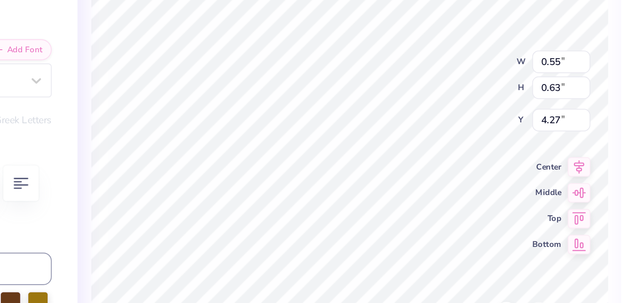
type input "9.48"
type input "6.31"
type input "3.00"
click at [373, 120] on div "Back W 9.48 9.48 " H 6.31 6.31 " Y 3.00 3.00 " Center Middle Top Bottom Submit …" at bounding box center [322, 167] width 286 height 272
type input "9.46"
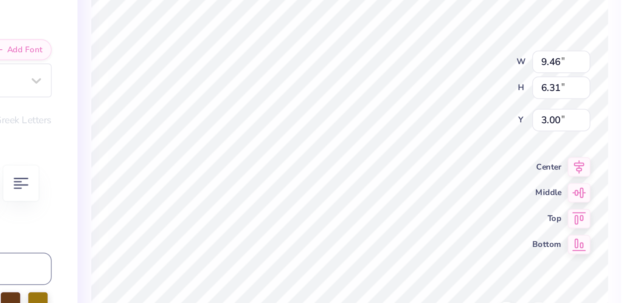
type input "6.31"
type input "3.00"
type input "0.55"
type input "0.63"
type input "4.30"
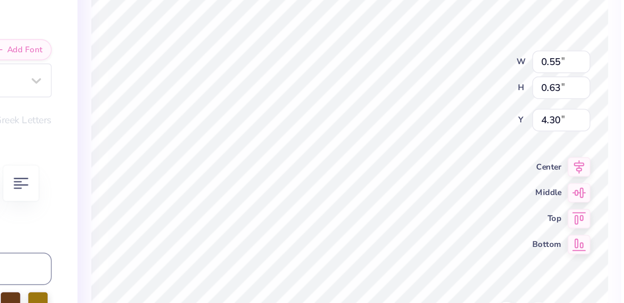
type input "0.44"
type input "0.50"
type input "4.29"
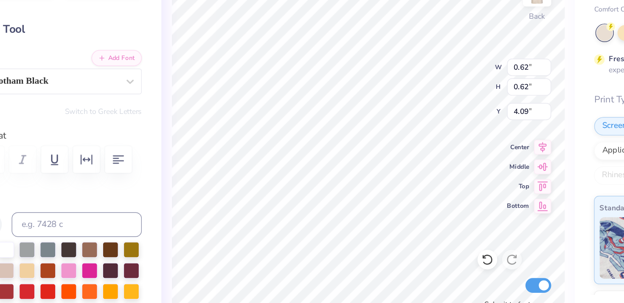
type input "0.62"
type input "4.09"
type textarea "S"
type input "5.02"
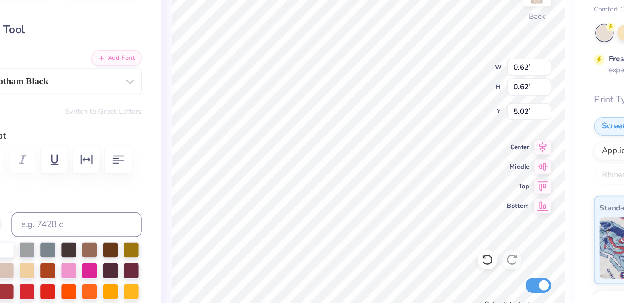
type textarea "D"
type input "0.55"
type input "5.99"
type textarea "T"
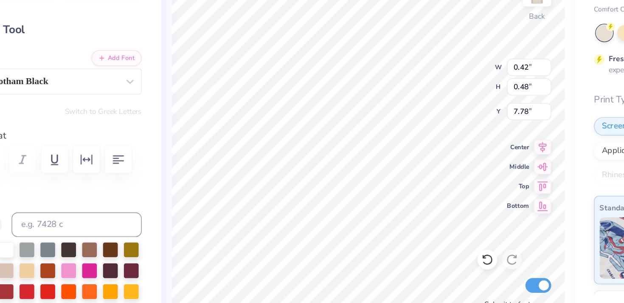
type textarea "5"
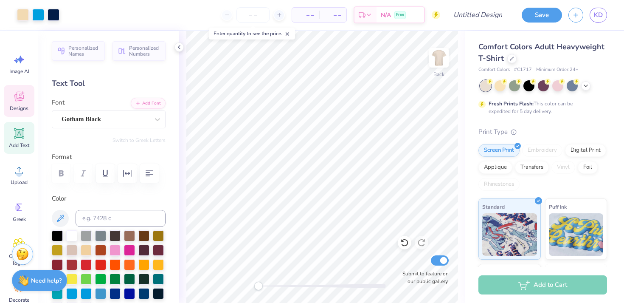
click at [25, 97] on div "Designs" at bounding box center [19, 101] width 31 height 32
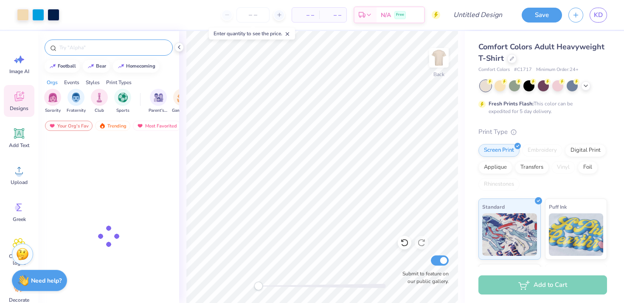
click at [87, 51] on input "text" at bounding box center [113, 47] width 109 height 8
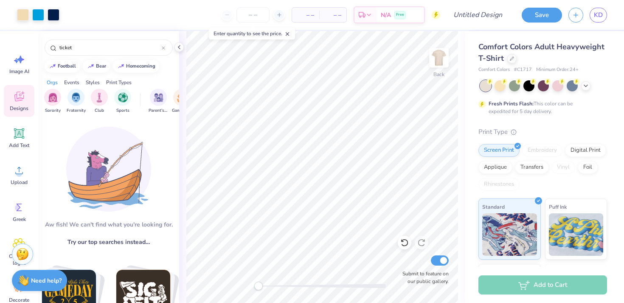
click at [105, 157] on img at bounding box center [108, 169] width 85 height 85
click at [50, 99] on img "filter for Sorority" at bounding box center [53, 97] width 10 height 10
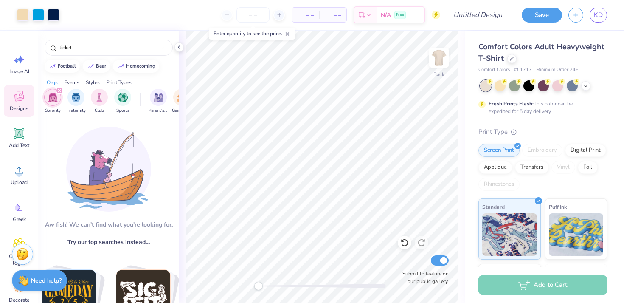
click at [58, 90] on icon "filter for Sorority" at bounding box center [59, 90] width 3 height 3
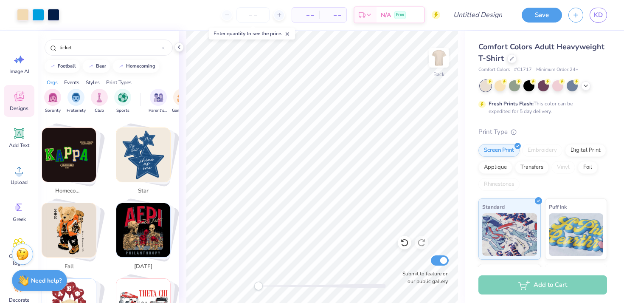
scroll to position [214, 0]
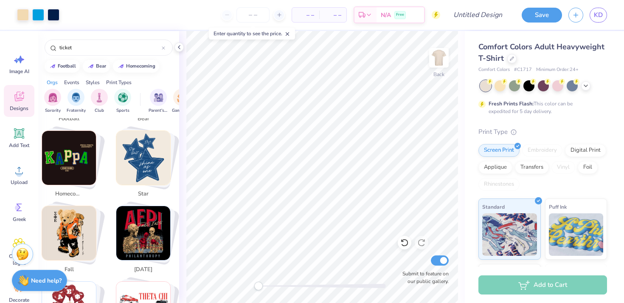
click at [79, 170] on img "Stack Card Button homecoming" at bounding box center [69, 158] width 54 height 54
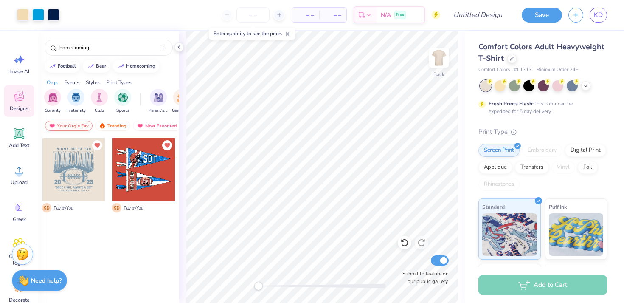
click at [76, 127] on div "Your Org's Fav" at bounding box center [69, 126] width 48 height 10
click at [117, 123] on div "Trending" at bounding box center [112, 126] width 35 height 10
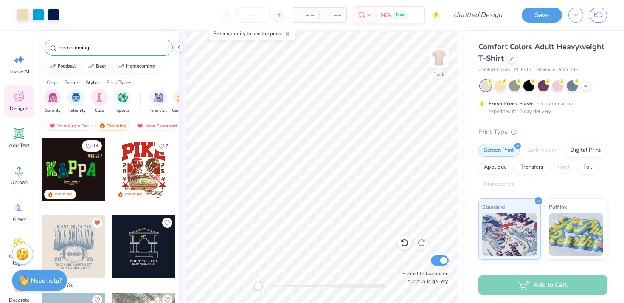
click at [94, 48] on input "homecoming" at bounding box center [110, 47] width 103 height 8
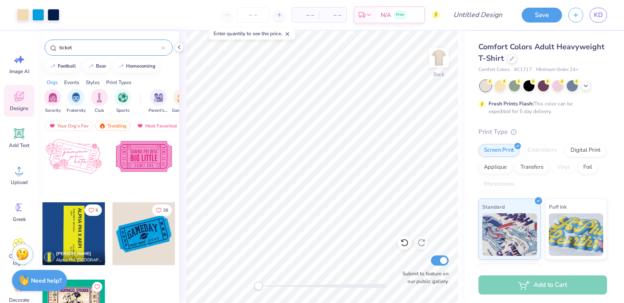
scroll to position [324, 0]
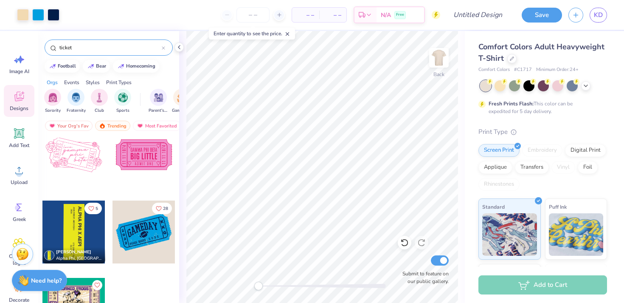
type input "ticket"
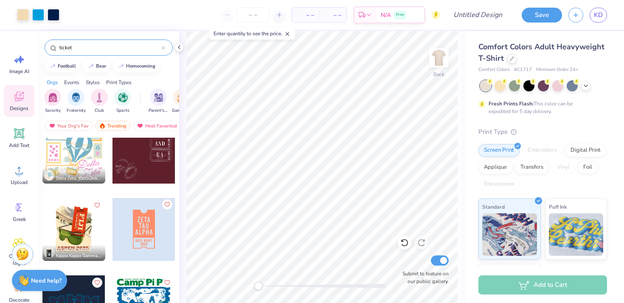
scroll to position [0, 0]
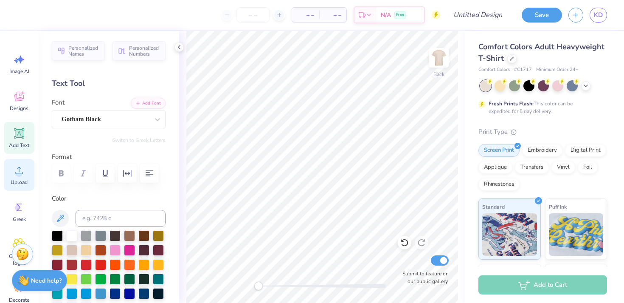
click at [25, 169] on icon at bounding box center [19, 170] width 13 height 13
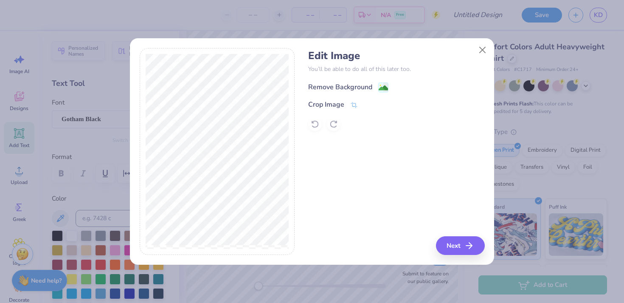
click at [381, 90] on image at bounding box center [383, 87] width 9 height 9
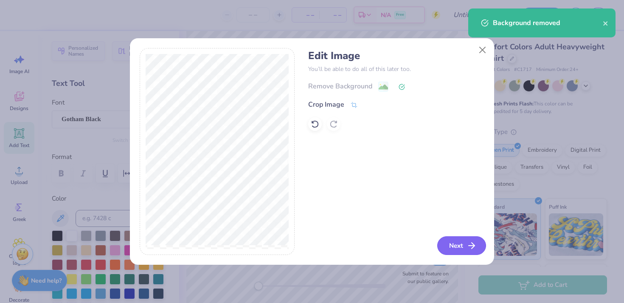
click at [465, 245] on button "Next" at bounding box center [461, 245] width 49 height 19
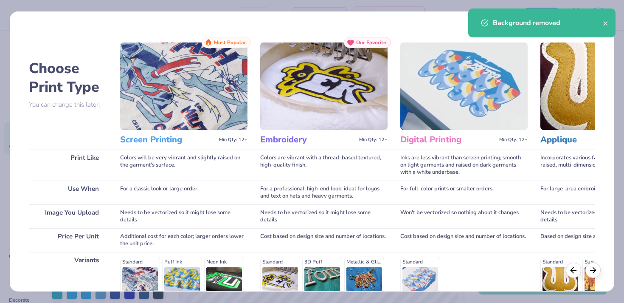
scroll to position [121, 0]
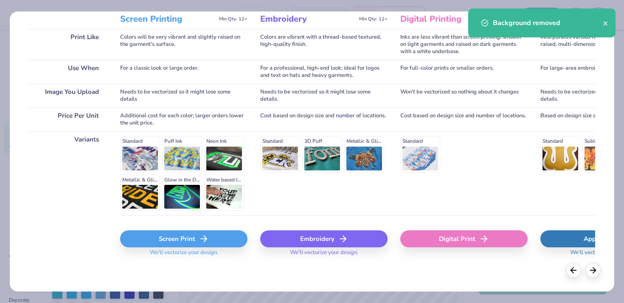
click at [186, 235] on div "Screen Print" at bounding box center [183, 238] width 127 height 17
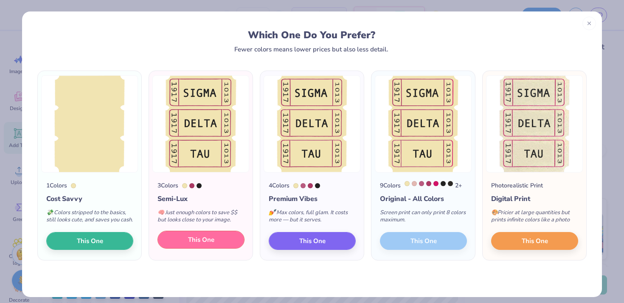
click at [219, 248] on button "This One" at bounding box center [200, 240] width 87 height 18
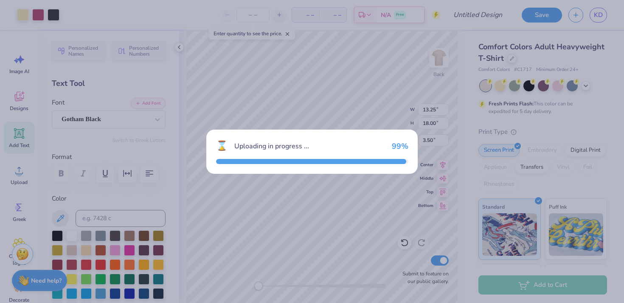
click at [219, 248] on div "⌛ Uploading in progress ... 99 %" at bounding box center [312, 151] width 624 height 303
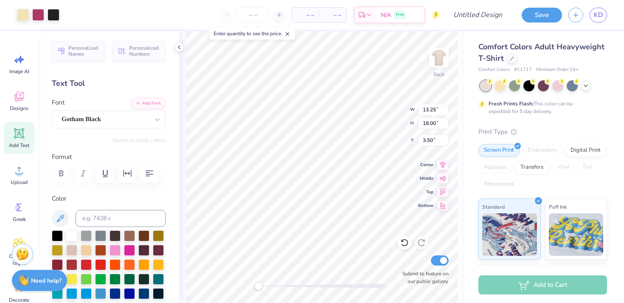
type input "5.55"
type input "7.53"
type input "1.80"
click at [25, 13] on div at bounding box center [23, 14] width 12 height 12
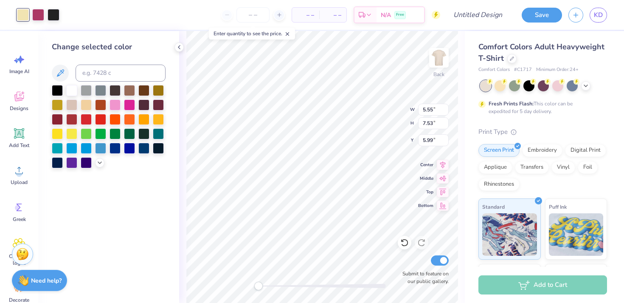
click at [95, 167] on div at bounding box center [109, 126] width 114 height 83
click at [96, 167] on div at bounding box center [109, 126] width 114 height 83
click at [93, 159] on div at bounding box center [109, 126] width 114 height 83
click at [97, 161] on icon at bounding box center [99, 161] width 7 height 7
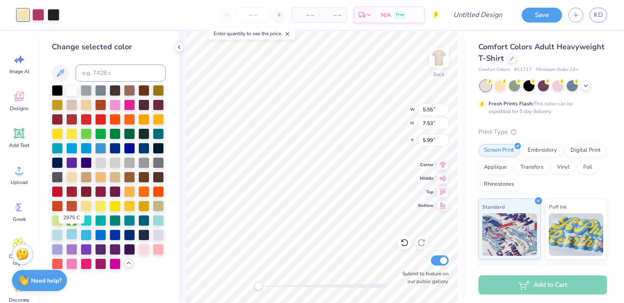
click at [72, 232] on div at bounding box center [71, 233] width 11 height 11
type input "5.98"
click at [159, 221] on div at bounding box center [158, 219] width 11 height 11
click at [102, 159] on div at bounding box center [100, 161] width 11 height 11
click at [89, 132] on div at bounding box center [86, 132] width 11 height 11
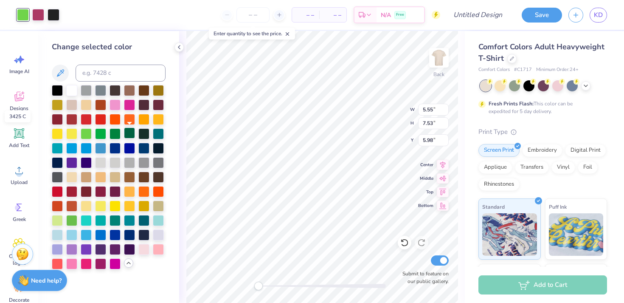
click at [125, 131] on div at bounding box center [129, 132] width 11 height 11
click at [117, 108] on div at bounding box center [115, 103] width 11 height 11
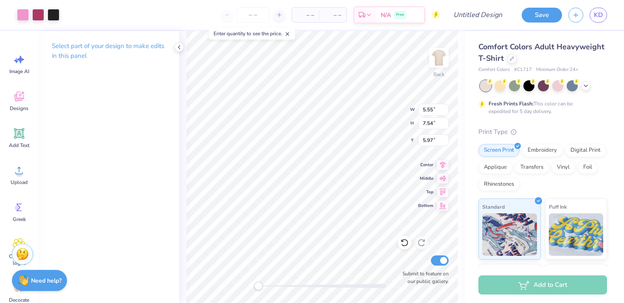
type input "7.54"
type input "5.97"
type input "3.33"
type input "2.05"
type input "6.25"
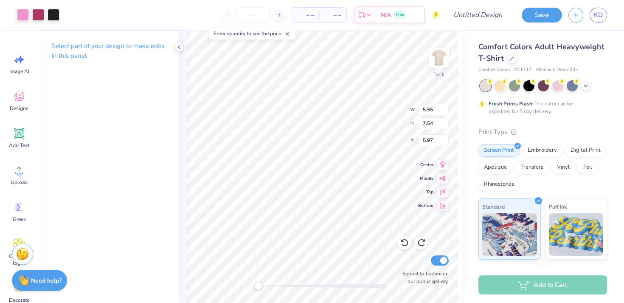
type input "7.39"
click at [433, 65] on img at bounding box center [439, 58] width 34 height 34
type input "9.35"
type input "12.71"
type input "6.42"
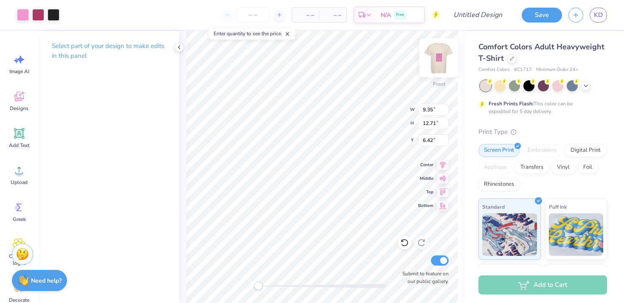
type input "10.45"
type input "13.56"
type input "5.99"
type input "13.47"
type input "15.04"
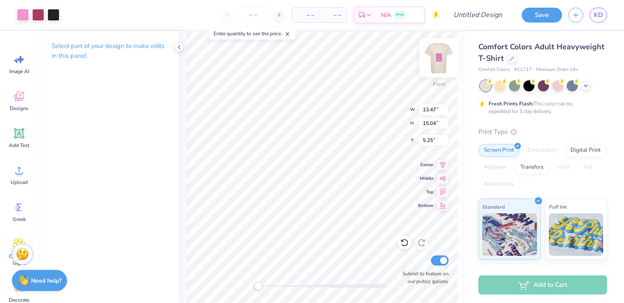
type input "5.25"
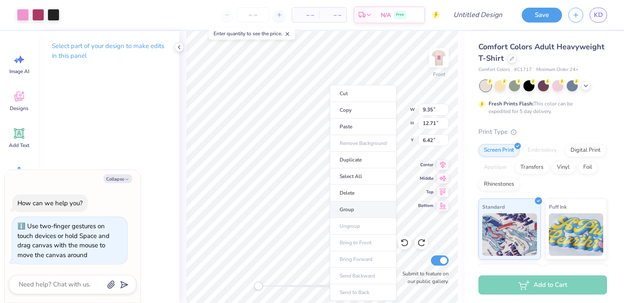
click at [359, 214] on li "Group" at bounding box center [363, 209] width 67 height 17
type textarea "x"
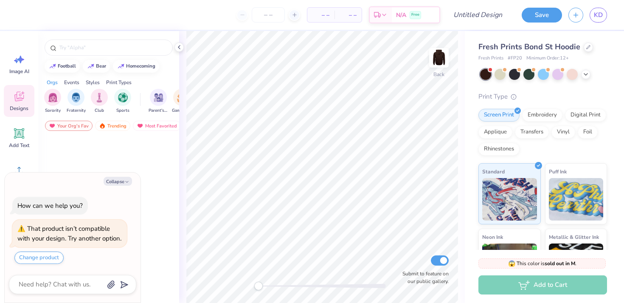
scroll to position [5, 0]
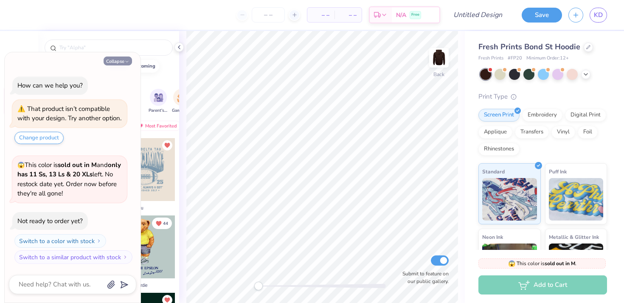
click at [124, 56] on button "Collapse" at bounding box center [118, 60] width 28 height 9
type textarea "x"
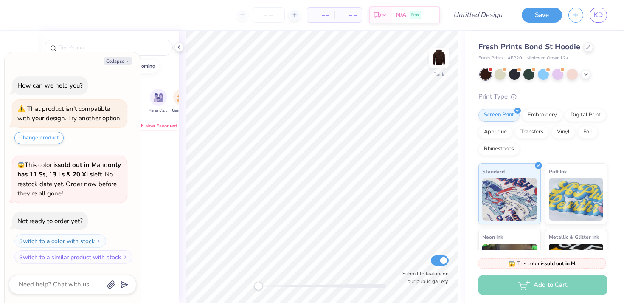
scroll to position [5, 0]
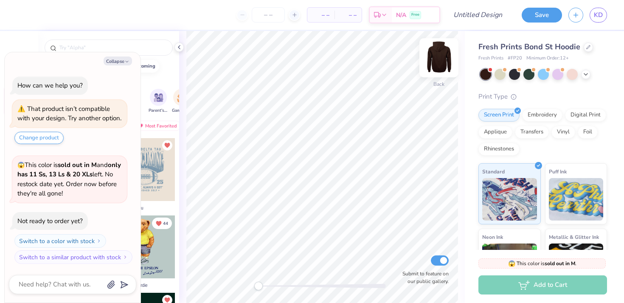
click at [439, 60] on img at bounding box center [439, 58] width 34 height 34
click at [124, 59] on icon "button" at bounding box center [126, 61] width 5 height 5
type textarea "x"
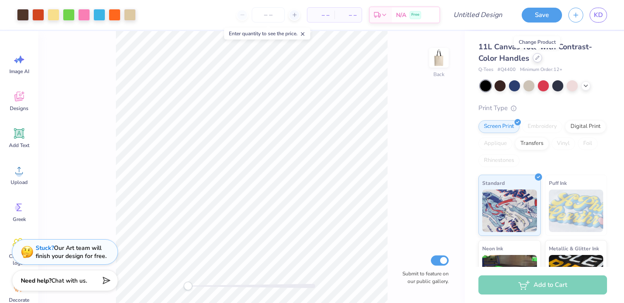
click at [537, 59] on icon at bounding box center [537, 57] width 3 height 3
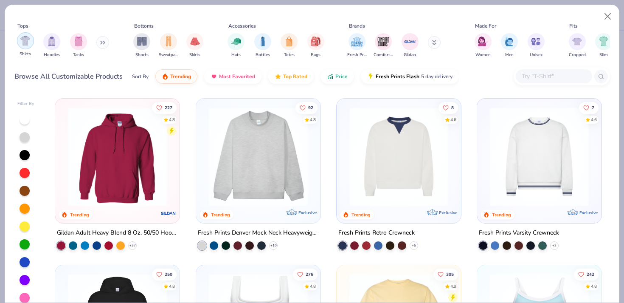
click at [28, 45] on img "filter for Shirts" at bounding box center [25, 41] width 10 height 10
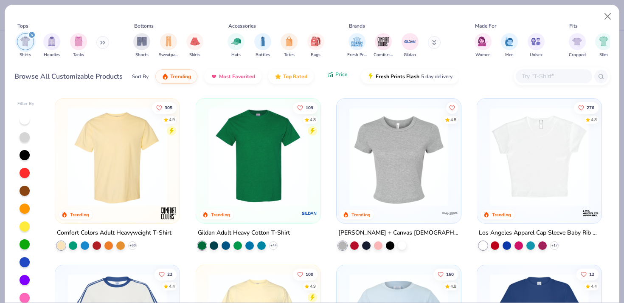
click at [330, 71] on icon "button" at bounding box center [330, 74] width 7 height 8
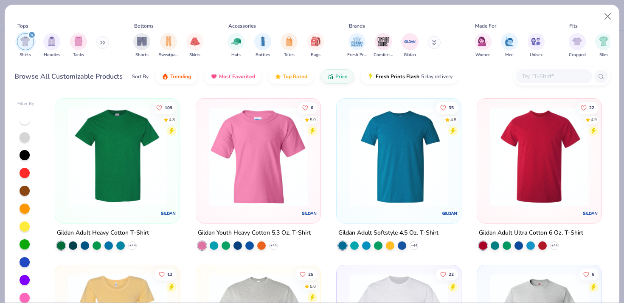
click at [151, 167] on img at bounding box center [117, 156] width 107 height 99
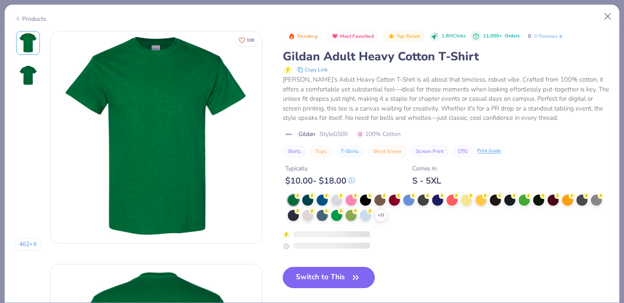
click at [307, 278] on button "Switch to This" at bounding box center [329, 277] width 92 height 21
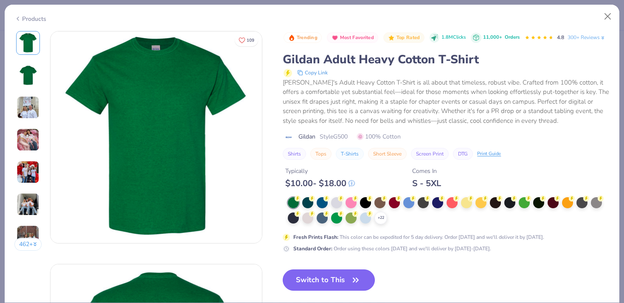
scroll to position [179, 0]
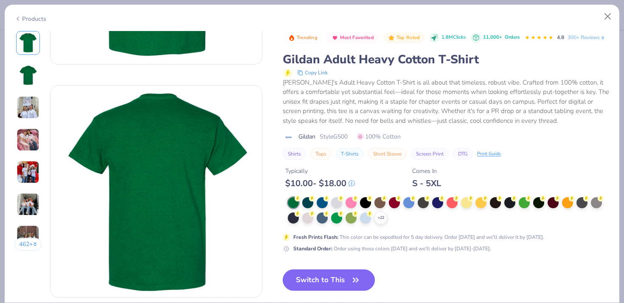
click at [330, 276] on button "Switch to This" at bounding box center [329, 279] width 92 height 21
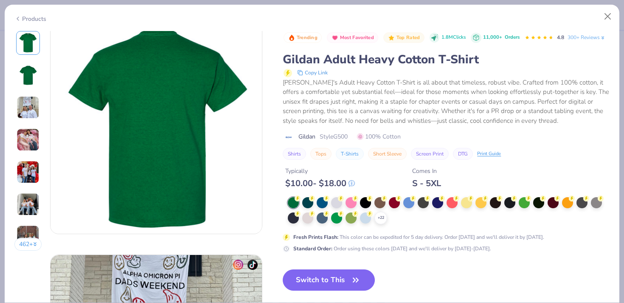
scroll to position [253, 0]
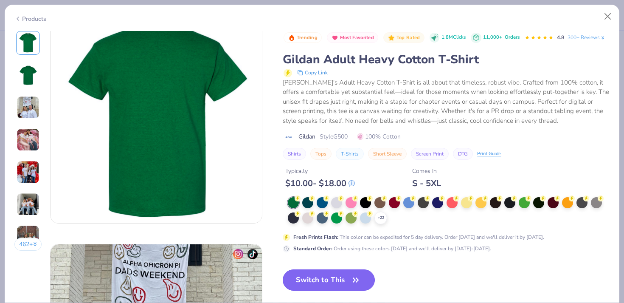
click at [321, 277] on button "Switch to This" at bounding box center [329, 279] width 92 height 21
click at [326, 273] on button "Switch to This" at bounding box center [329, 279] width 92 height 21
click at [607, 11] on button "Close" at bounding box center [608, 16] width 16 height 16
click at [607, 22] on button "Close" at bounding box center [608, 16] width 16 height 16
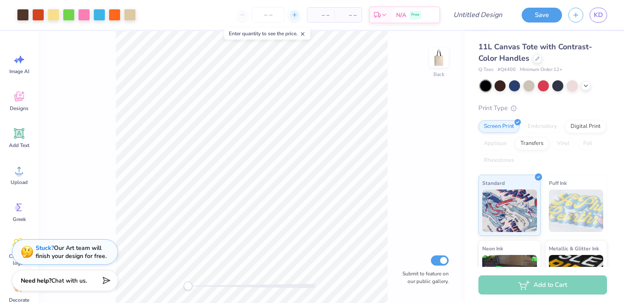
click at [295, 17] on icon at bounding box center [295, 15] width 6 height 6
type input "12"
